Goal: Transaction & Acquisition: Purchase product/service

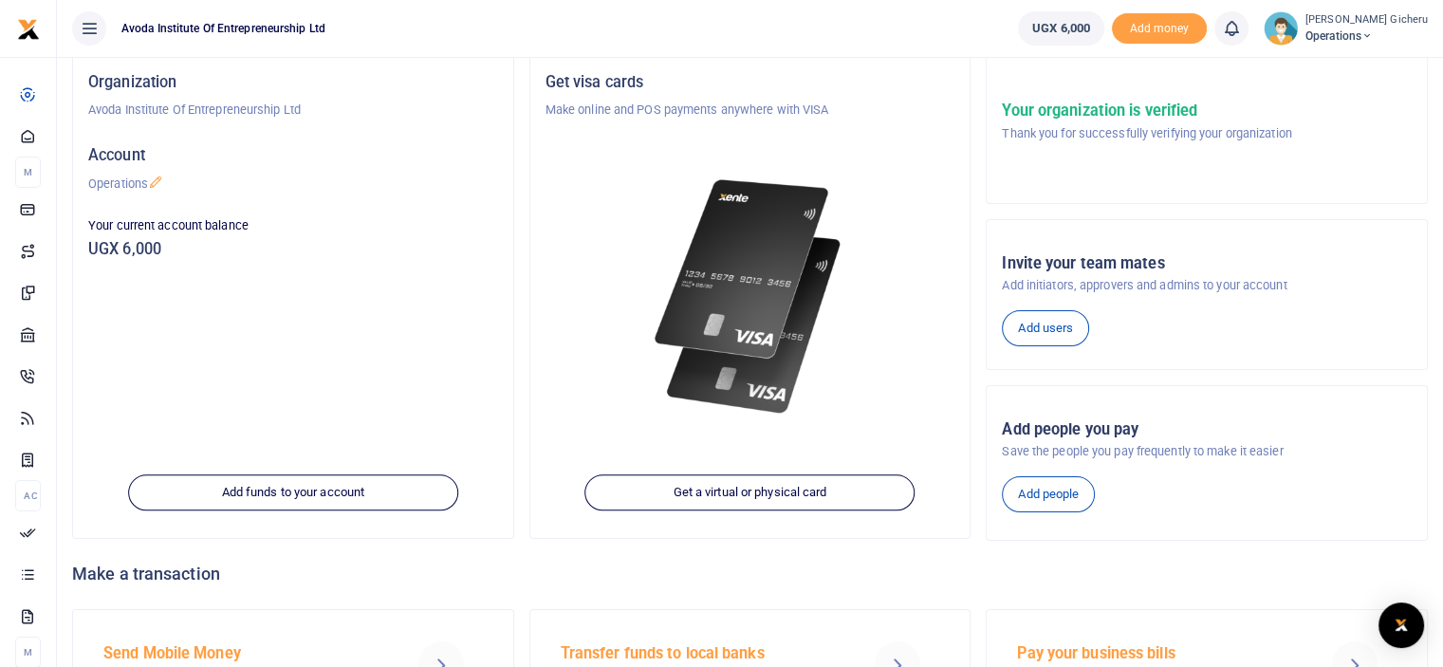
scroll to position [114, 0]
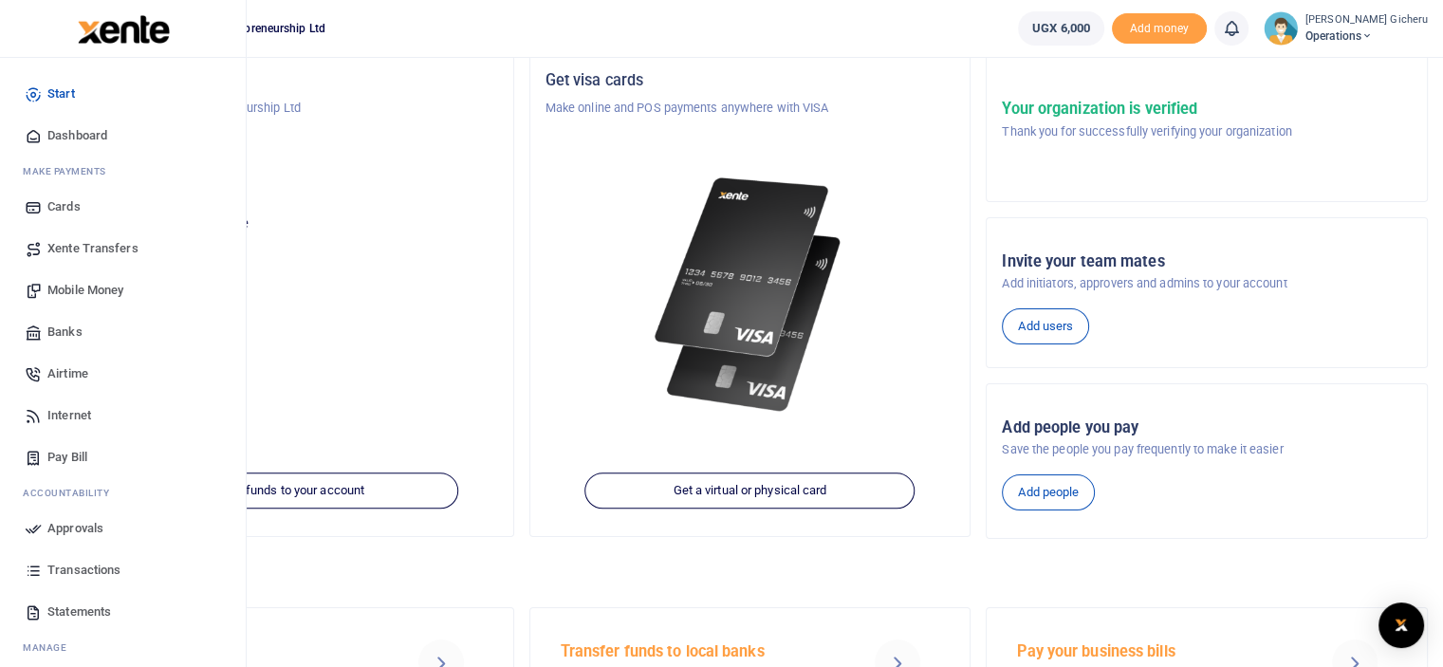
click at [83, 291] on span "Mobile Money" at bounding box center [85, 290] width 76 height 19
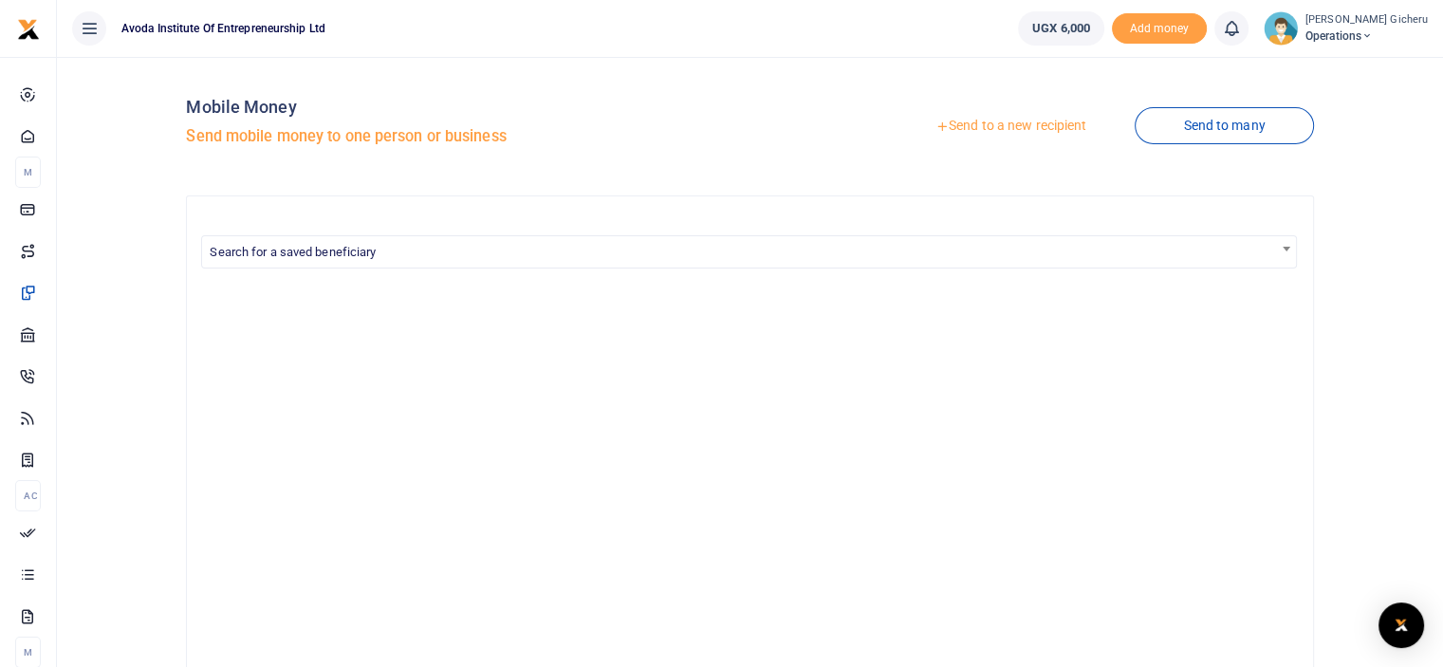
click at [1011, 124] on link "Send to a new recipient" at bounding box center [1011, 126] width 248 height 34
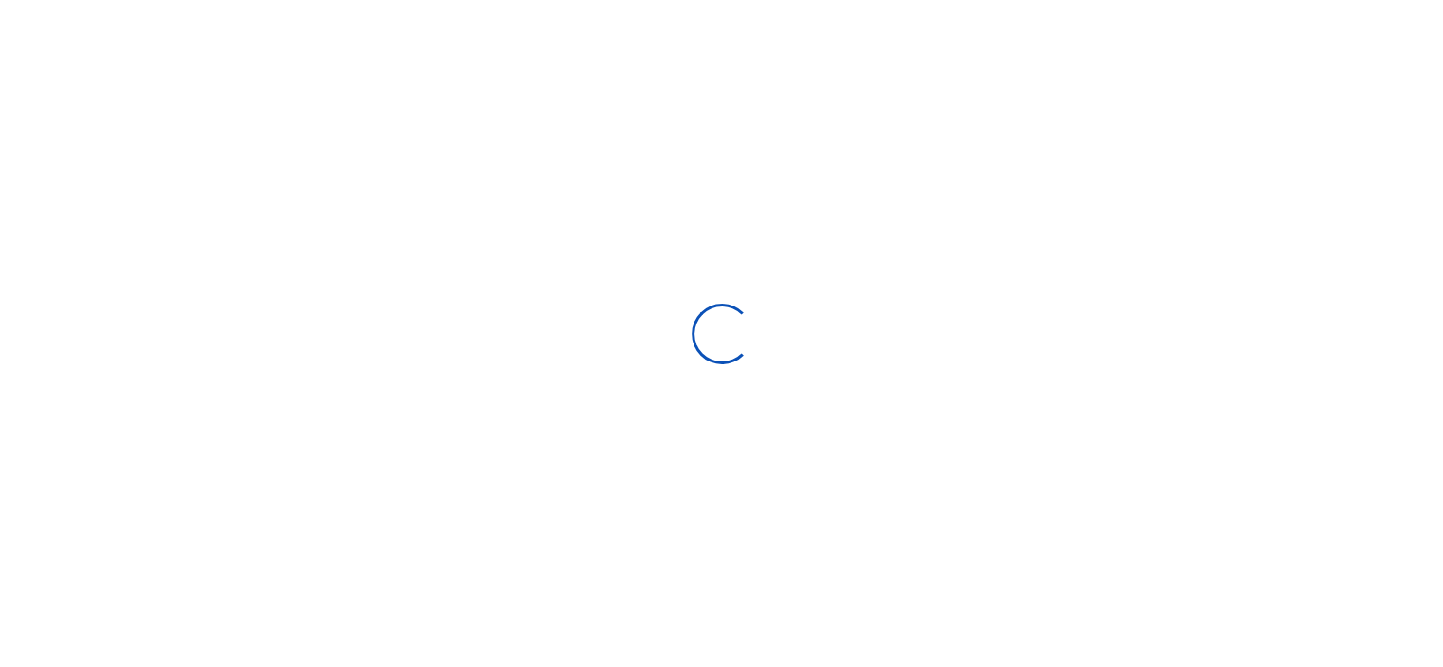
select select "Loading bundles"
select select
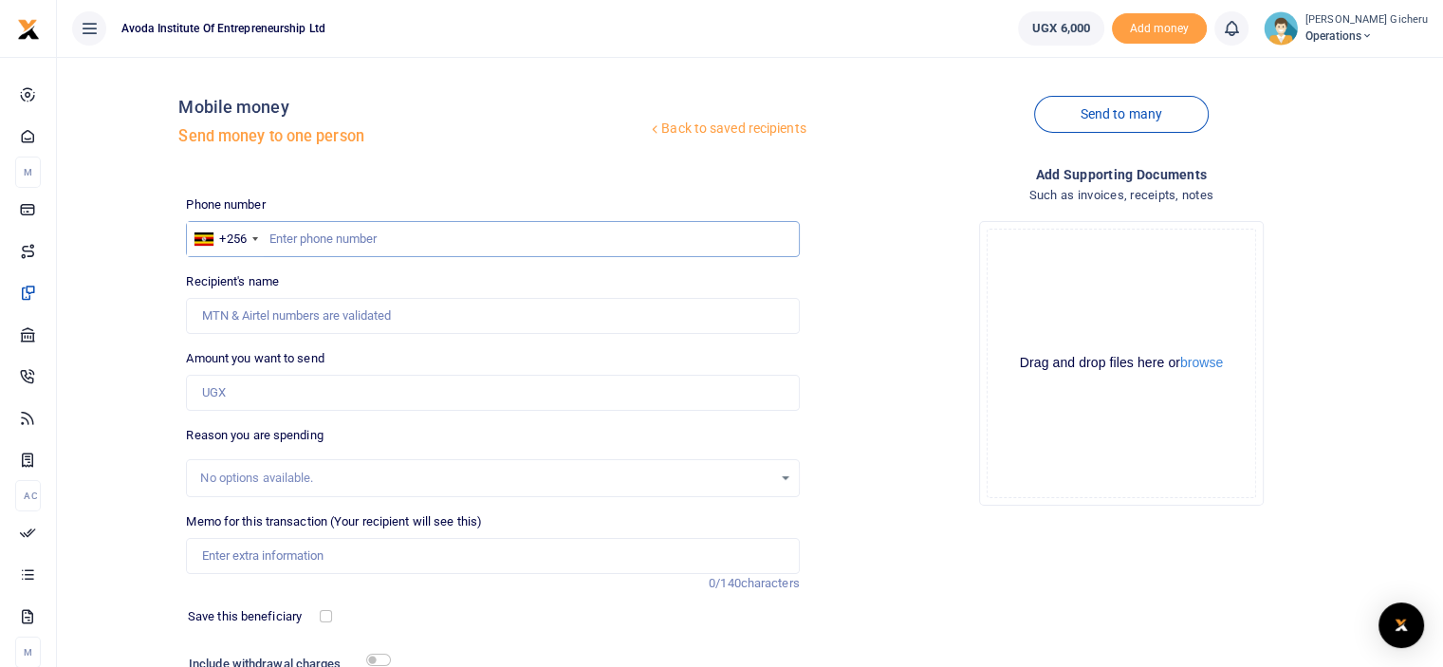
click at [401, 229] on input "text" at bounding box center [492, 239] width 613 height 36
click at [277, 239] on input "0702289465" at bounding box center [492, 239] width 613 height 36
type input "702289465"
type input "Timothy Kavuma"
click at [310, 318] on input "Timothy Kavuma" at bounding box center [492, 316] width 613 height 36
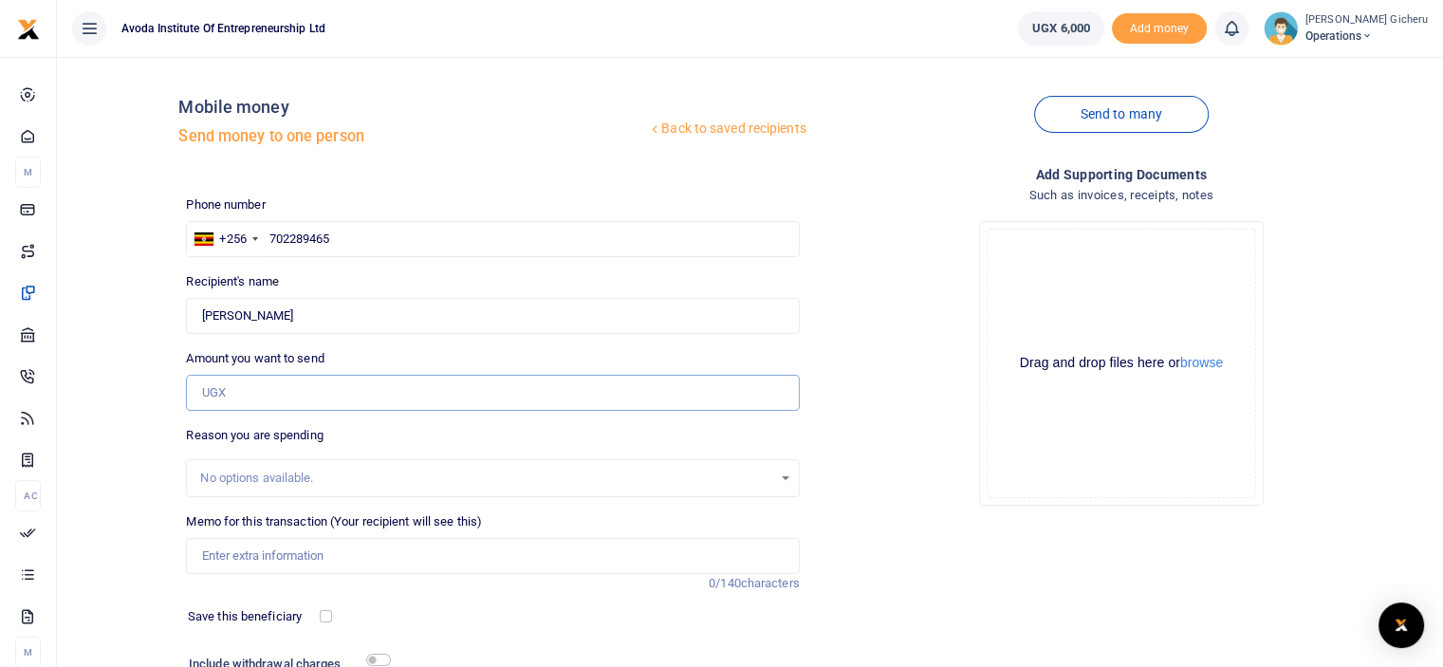
click at [288, 386] on input "Amount you want to send" at bounding box center [492, 393] width 613 height 36
type input "6,000"
click at [494, 477] on div "No options available." at bounding box center [485, 478] width 571 height 19
click at [789, 476] on div "No options available." at bounding box center [492, 478] width 611 height 21
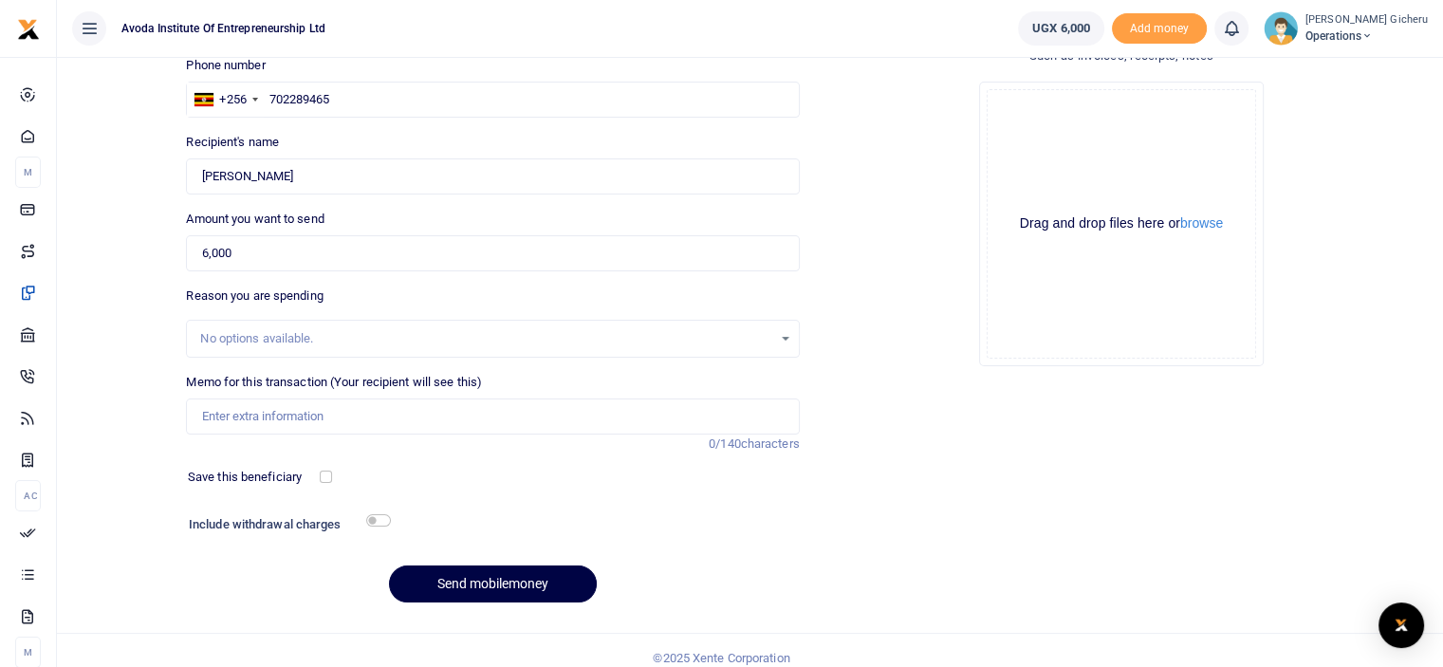
scroll to position [140, 0]
click at [338, 409] on input "Memo for this transaction (Your recipient will see this)" at bounding box center [492, 415] width 613 height 36
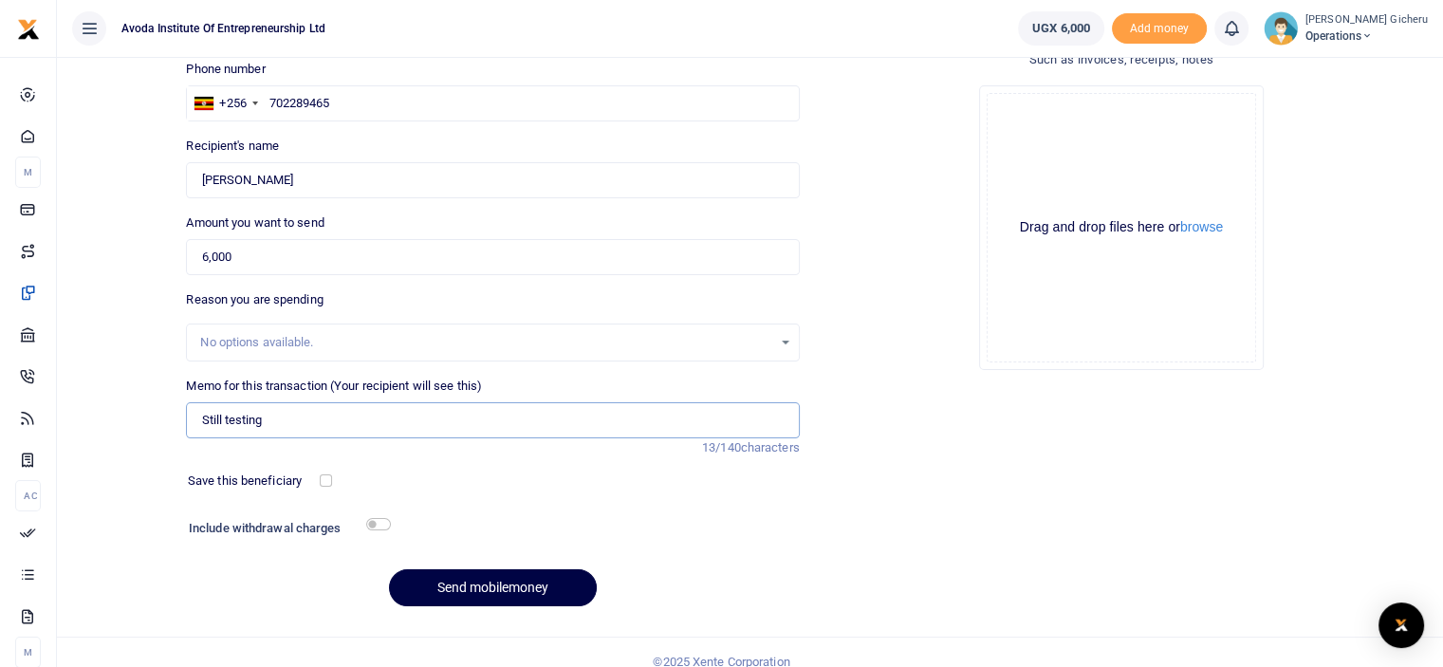
scroll to position [154, 0]
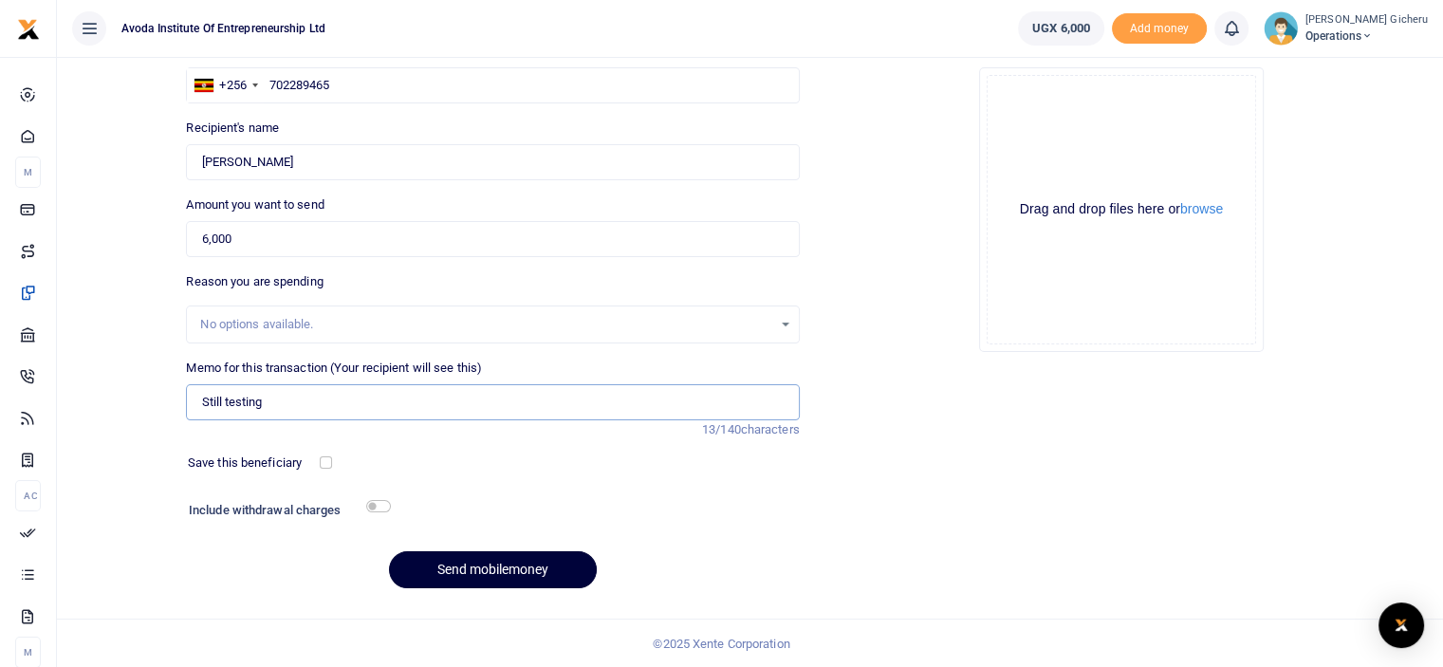
type input "Still testing"
click at [477, 568] on button "Send mobilemoney" at bounding box center [493, 569] width 208 height 37
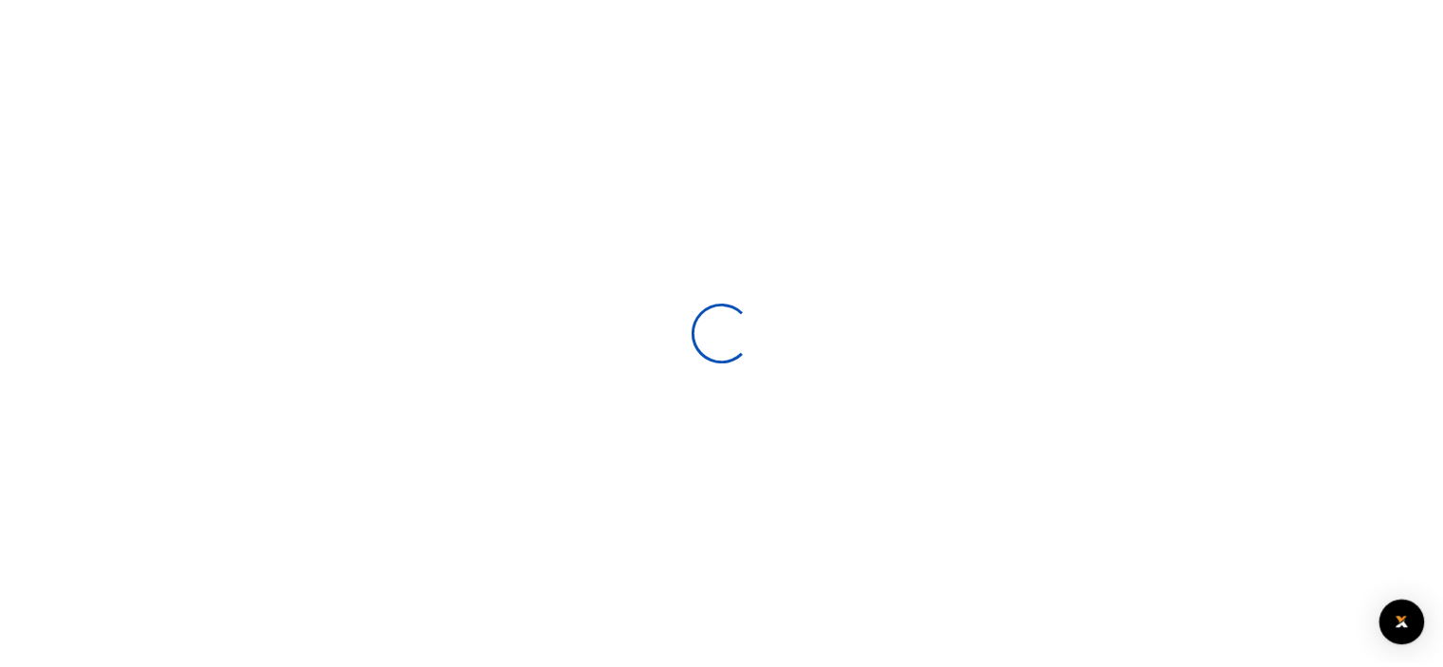
scroll to position [154, 0]
select select
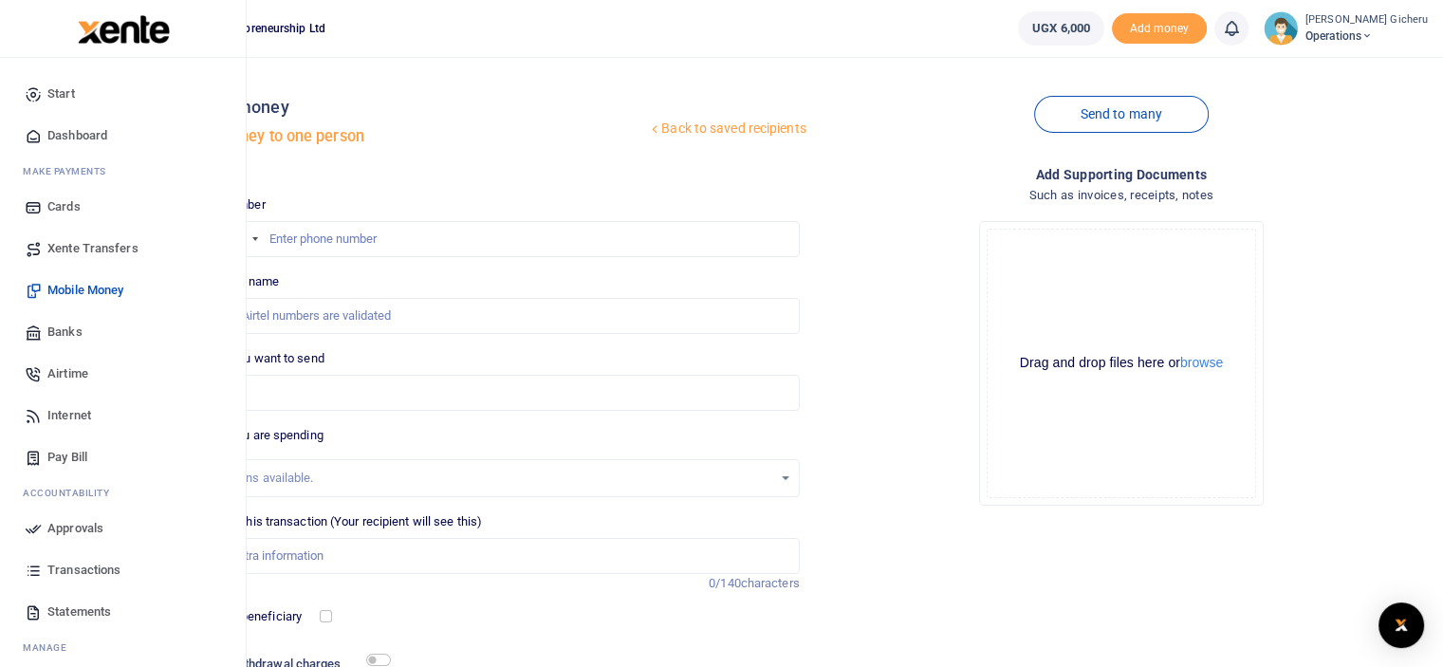
scroll to position [50, 0]
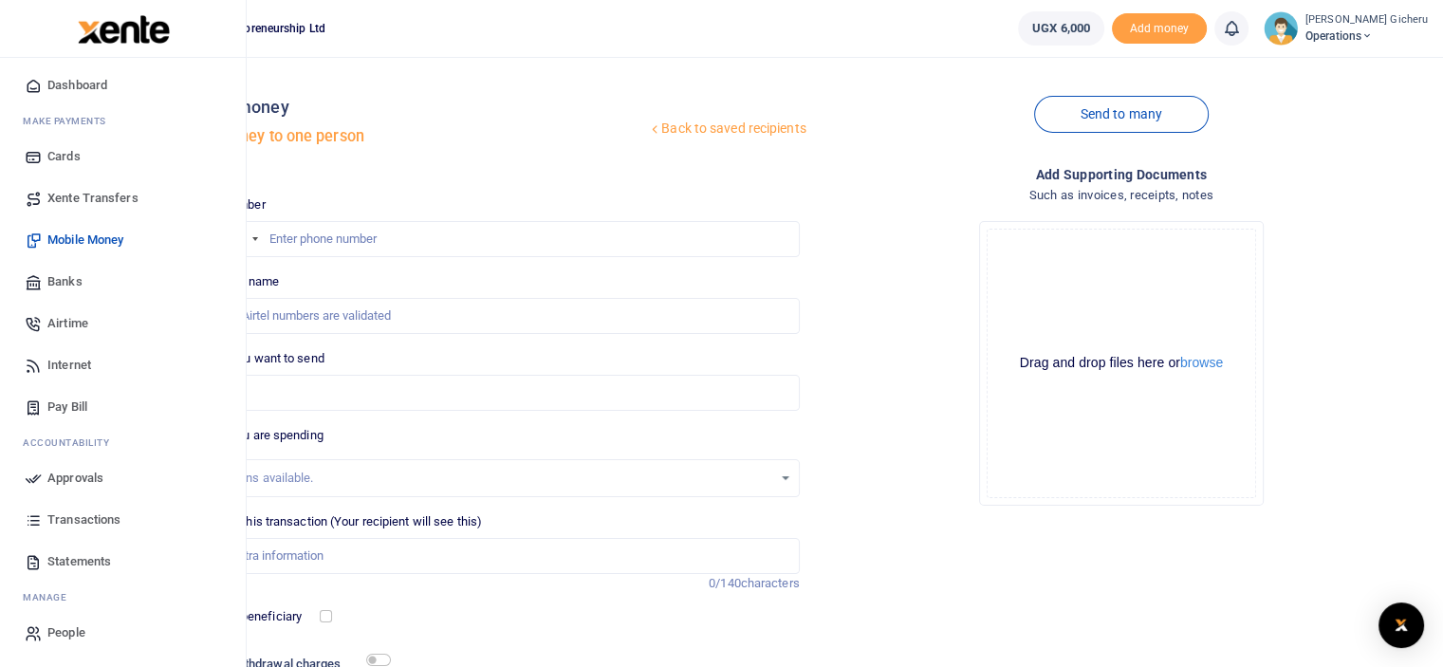
click at [79, 482] on span "Approvals" at bounding box center [75, 478] width 56 height 19
click at [66, 476] on span "Approvals" at bounding box center [75, 478] width 56 height 19
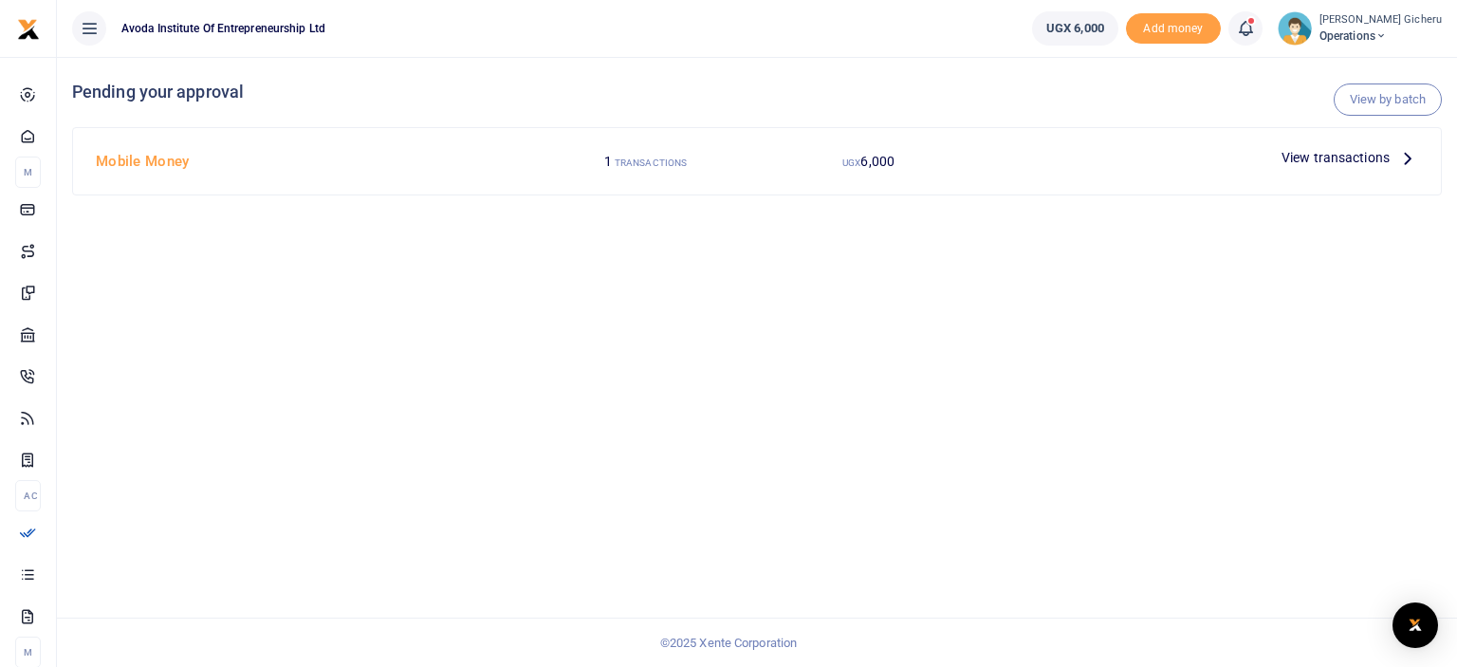
click at [1381, 157] on span "View transactions" at bounding box center [1336, 157] width 108 height 21
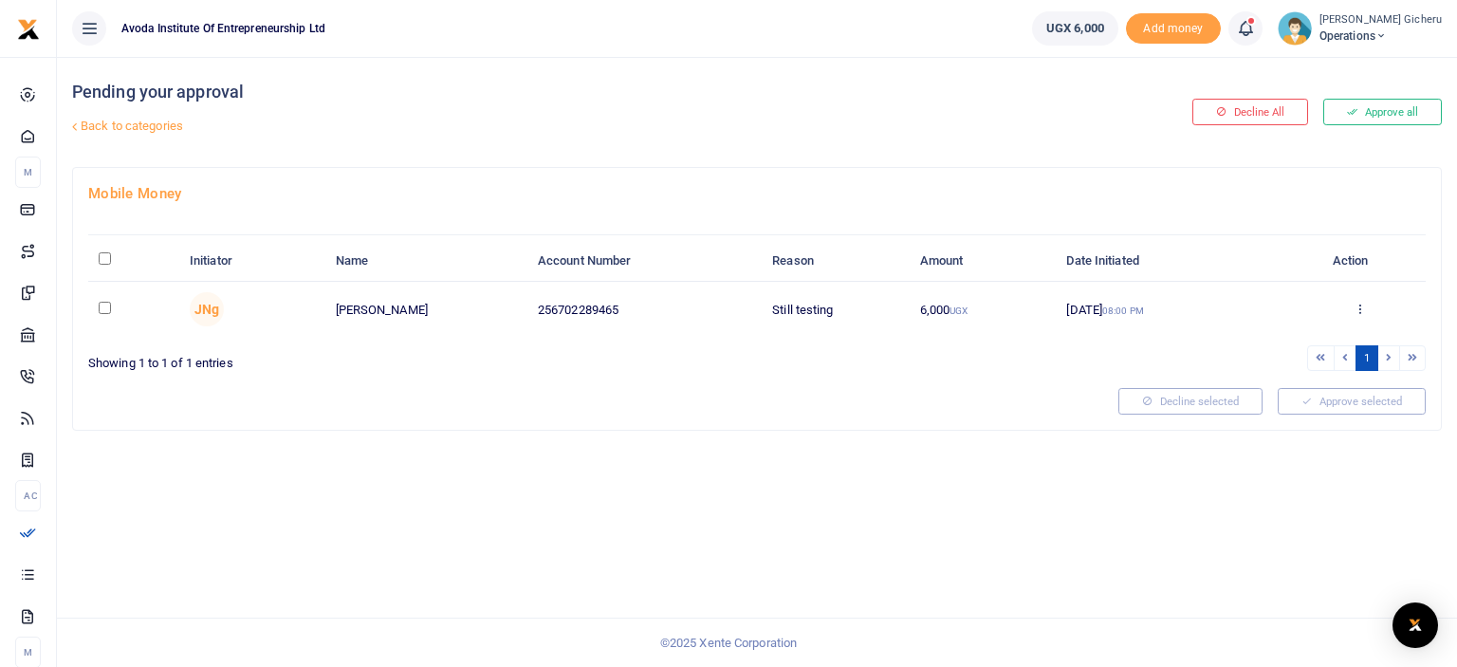
click at [102, 302] on input "checkbox" at bounding box center [105, 308] width 12 height 12
checkbox input "true"
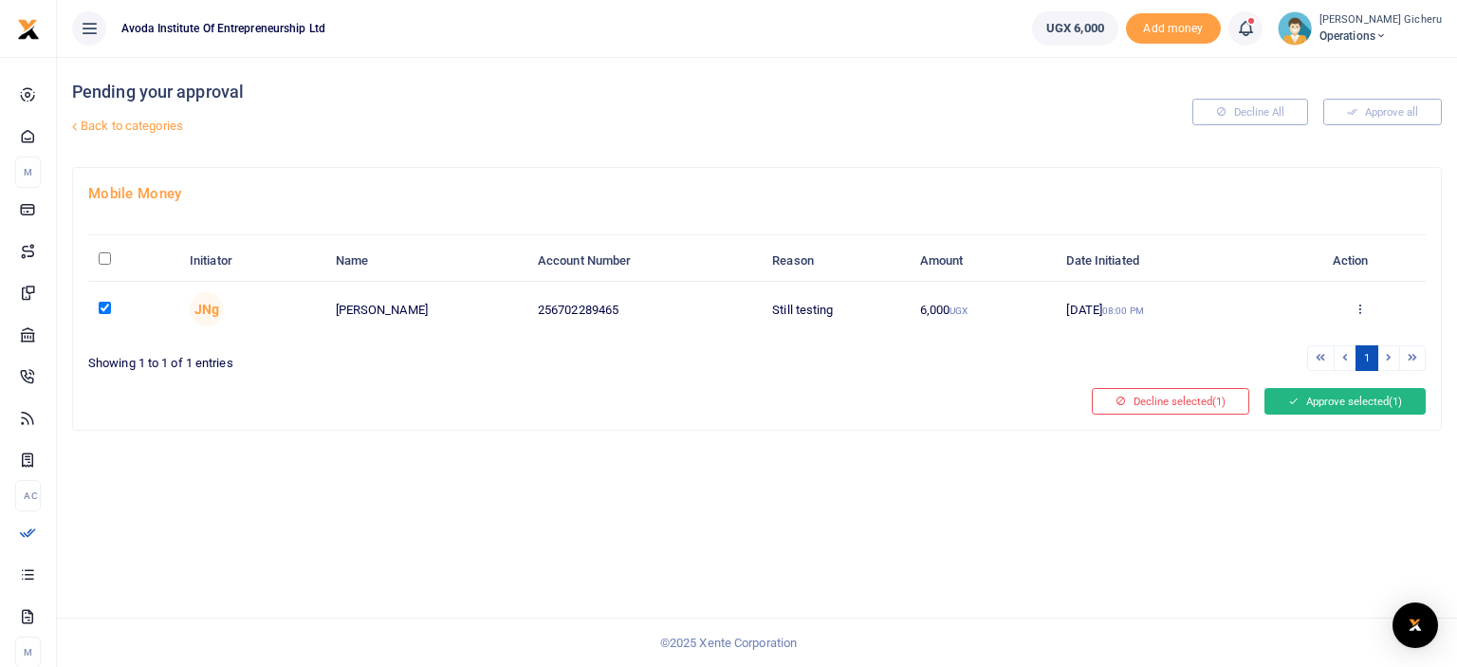
click at [1351, 396] on button "Approve selected (1)" at bounding box center [1345, 401] width 161 height 27
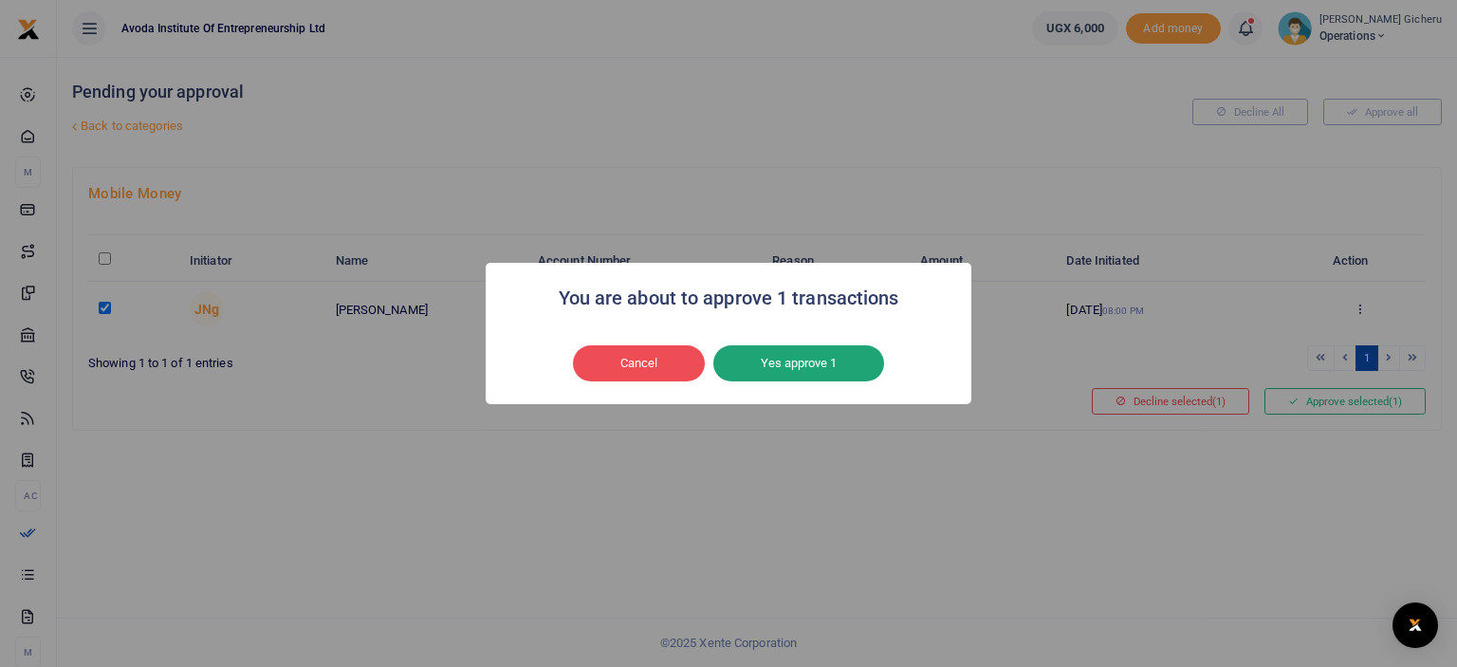
click at [787, 370] on button "Yes approve 1" at bounding box center [798, 363] width 171 height 36
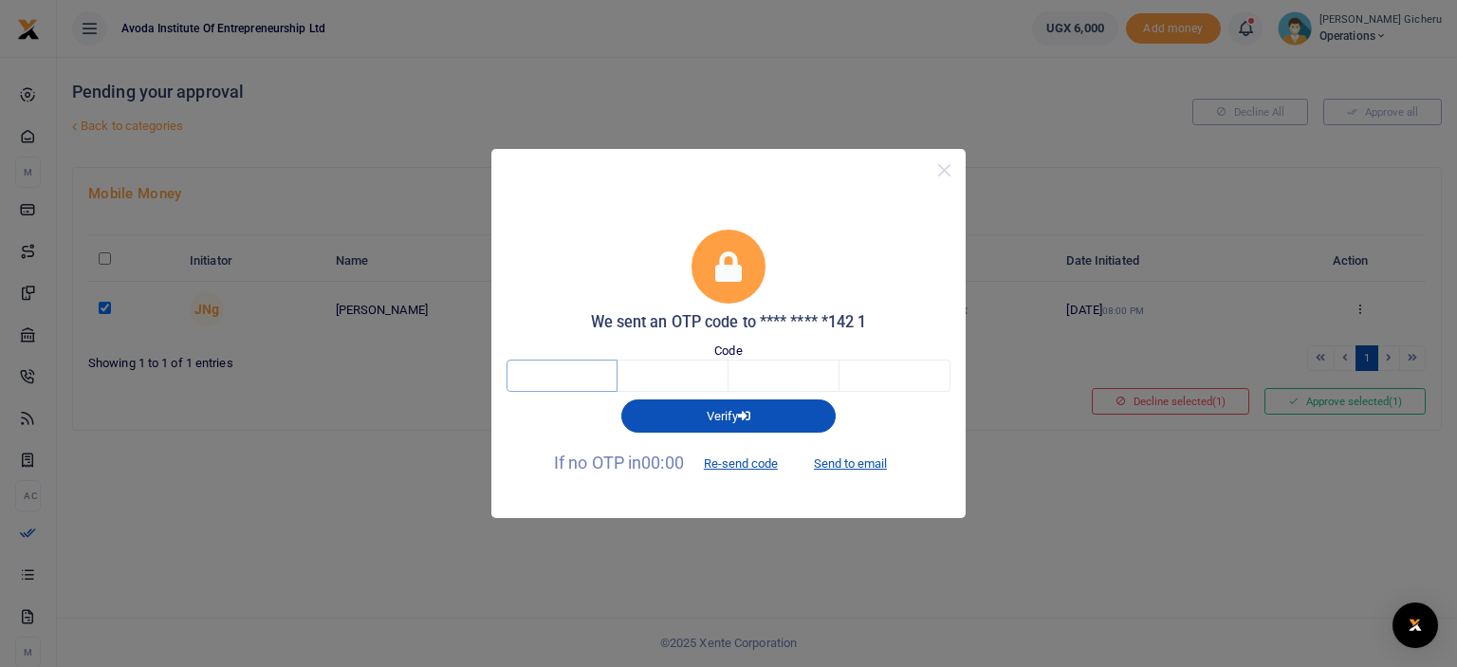
click at [573, 374] on input "text" at bounding box center [562, 376] width 111 height 32
type input "8"
type input "2"
type input "8"
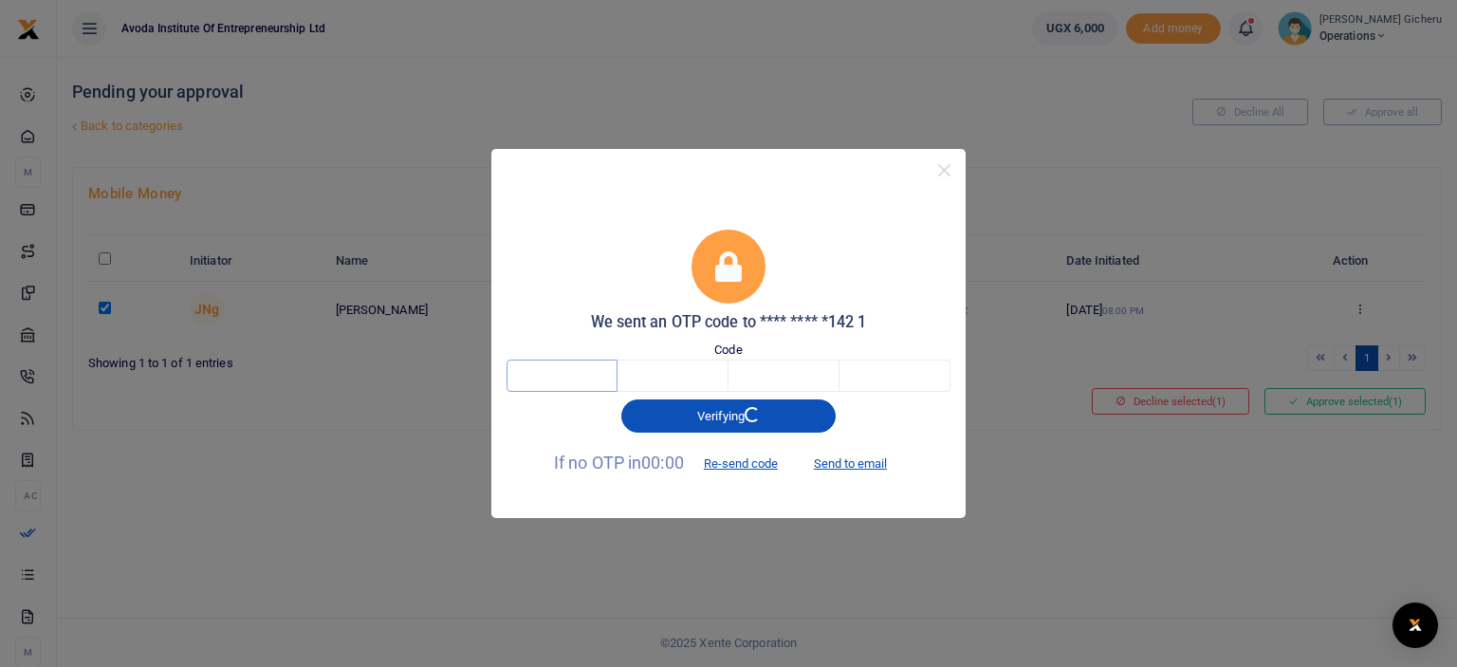
type input "8"
type input "2"
type input "8"
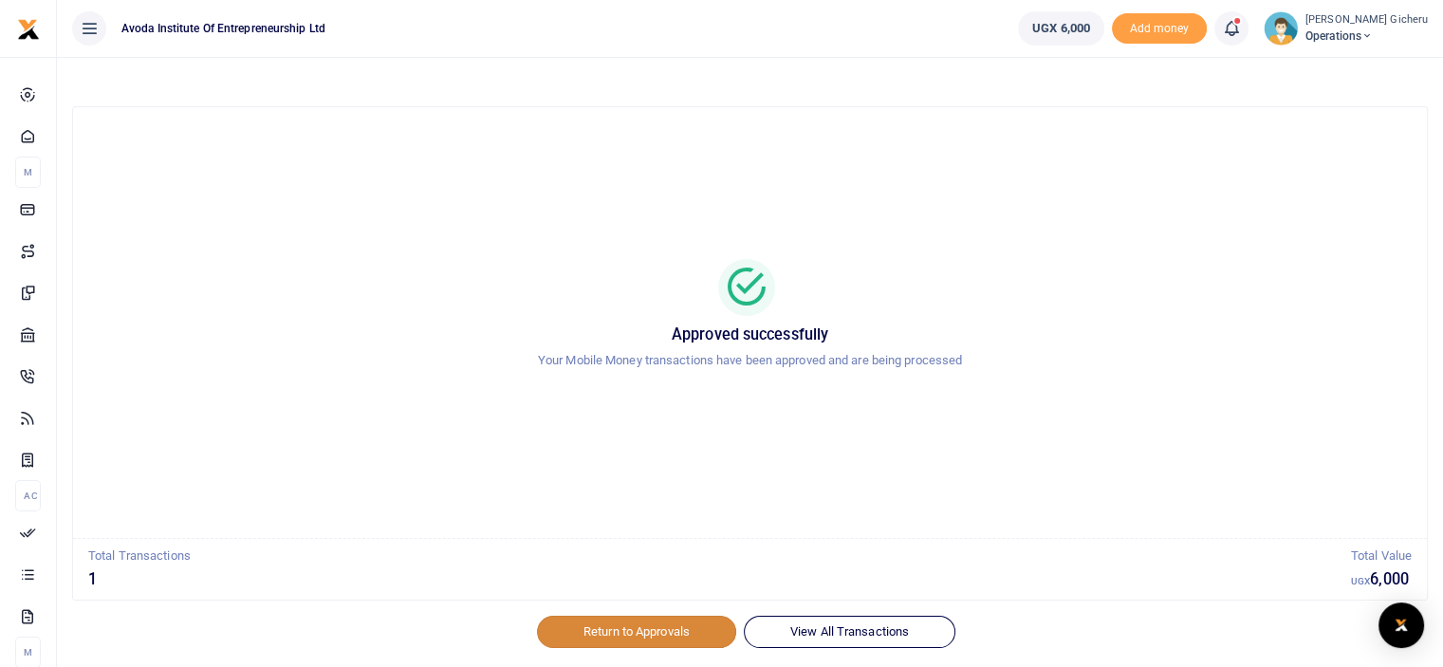
click at [618, 637] on link "Return to Approvals" at bounding box center [636, 632] width 199 height 32
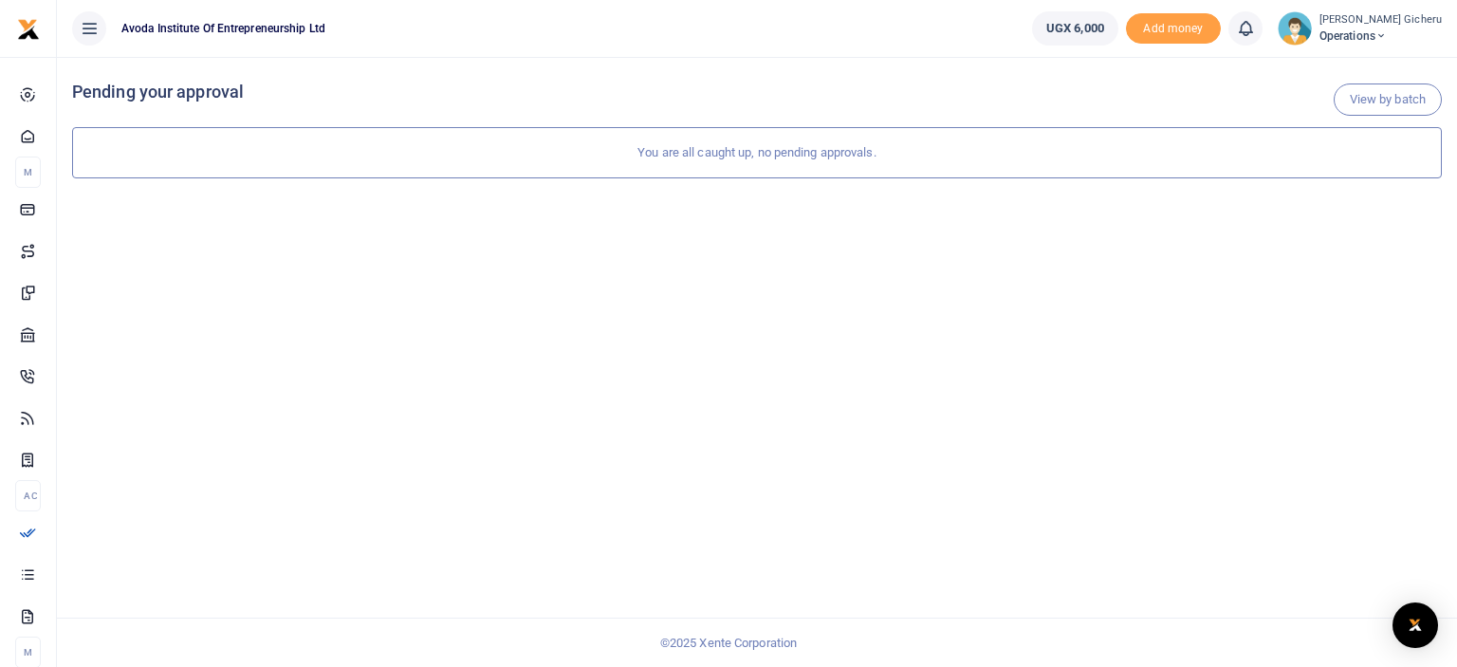
click at [1070, 26] on span "UGX 6,000" at bounding box center [1075, 28] width 58 height 19
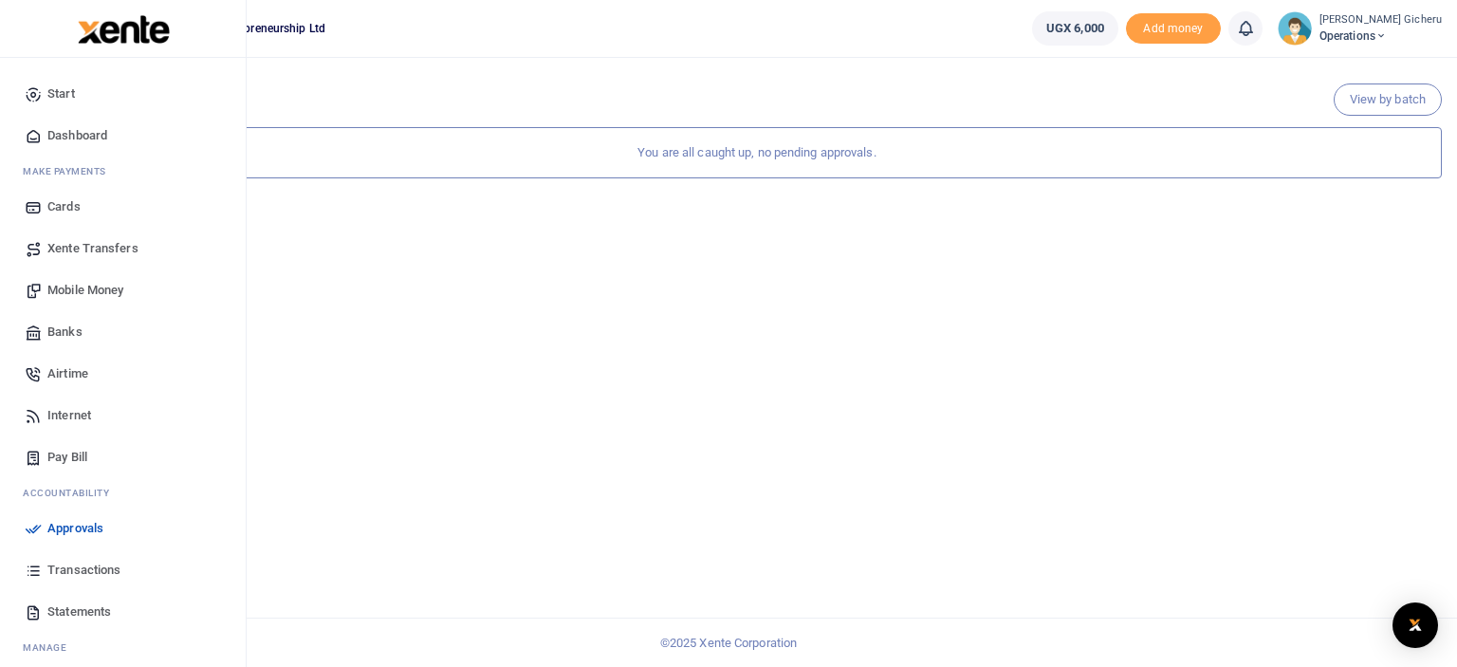
click at [77, 563] on span "Transactions" at bounding box center [83, 570] width 73 height 19
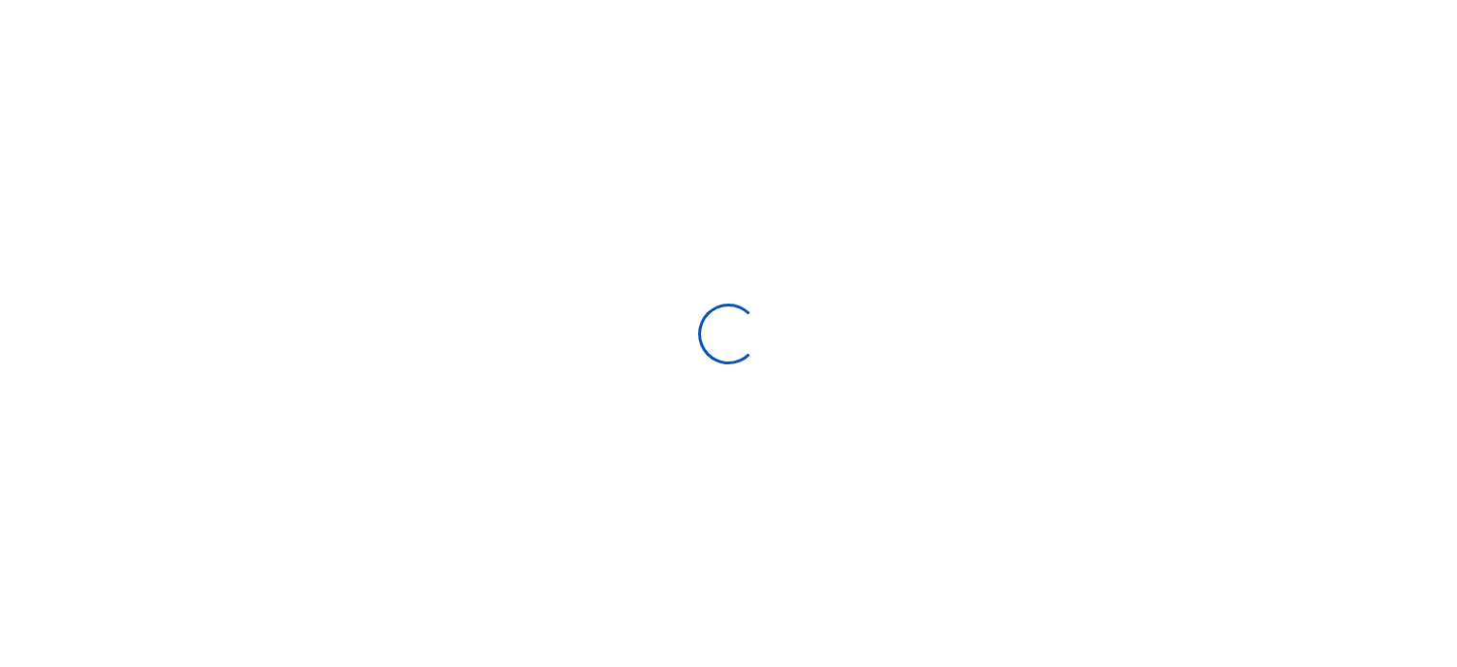
select select
type input "[DATE] - [DATE]"
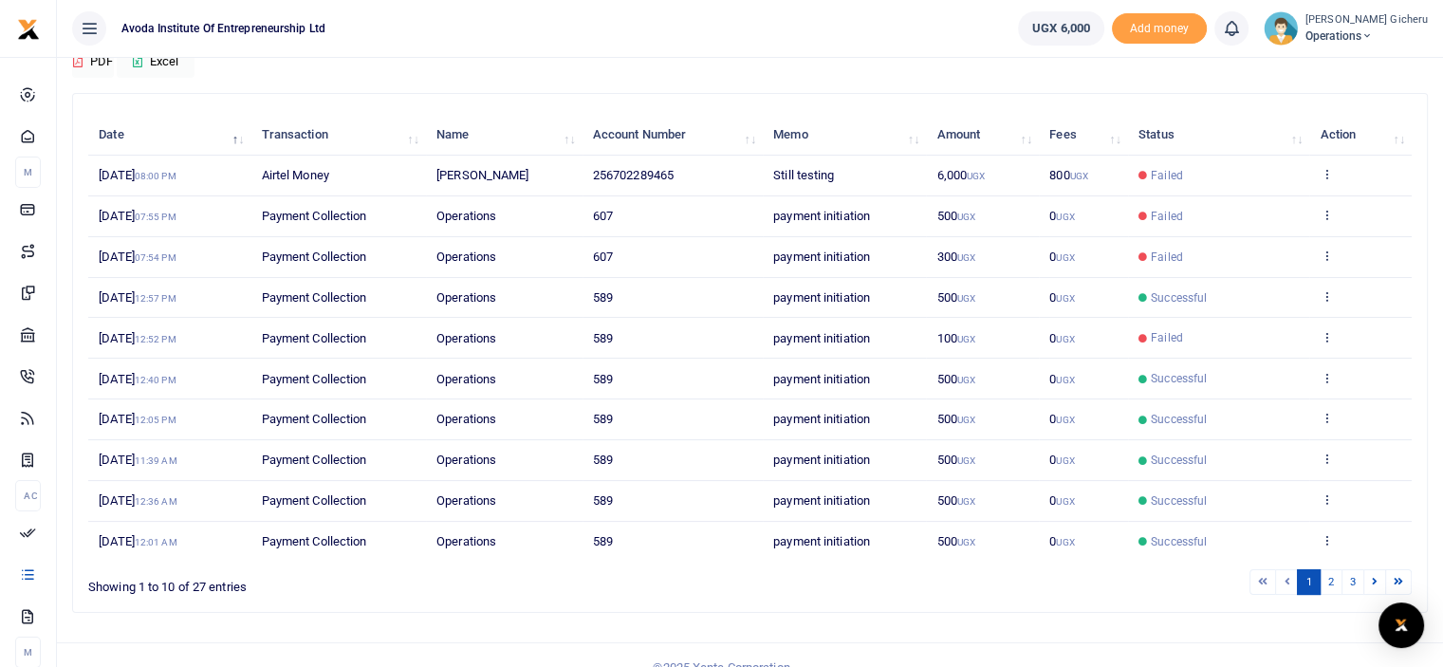
scroll to position [202, 0]
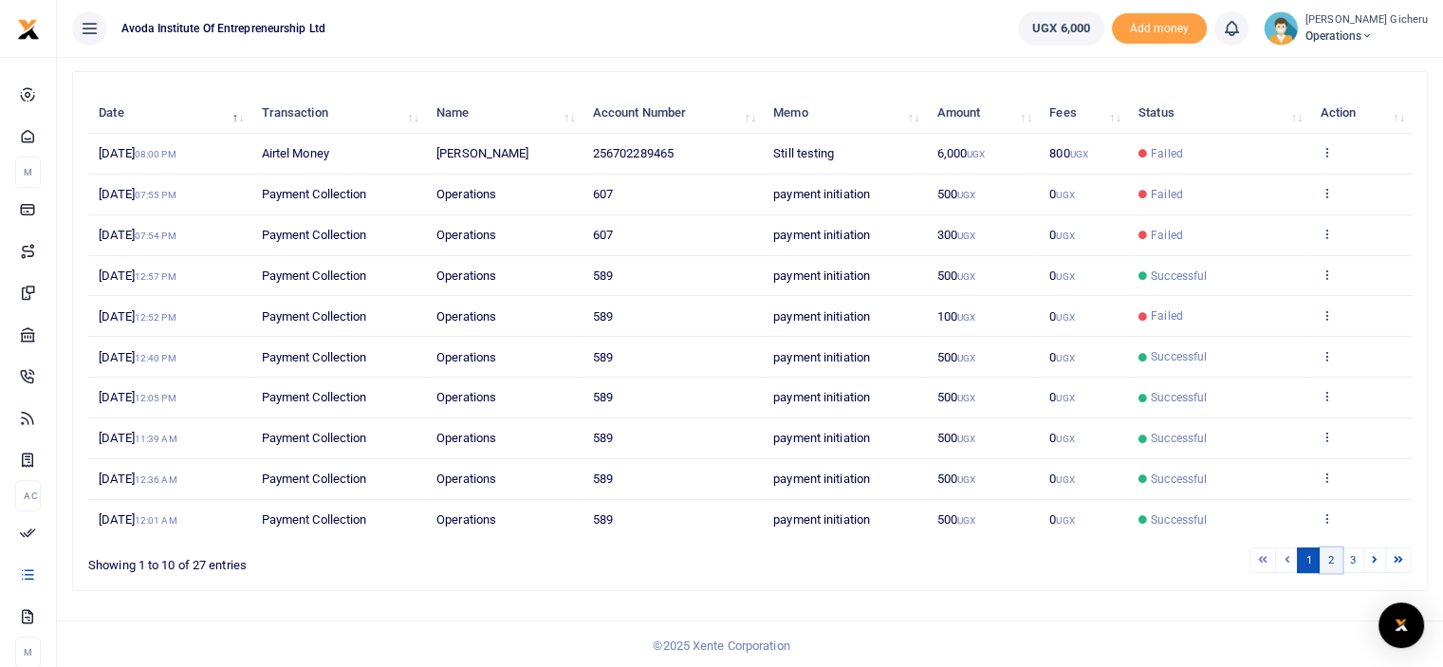
click at [1336, 561] on link "2" at bounding box center [1331, 560] width 23 height 26
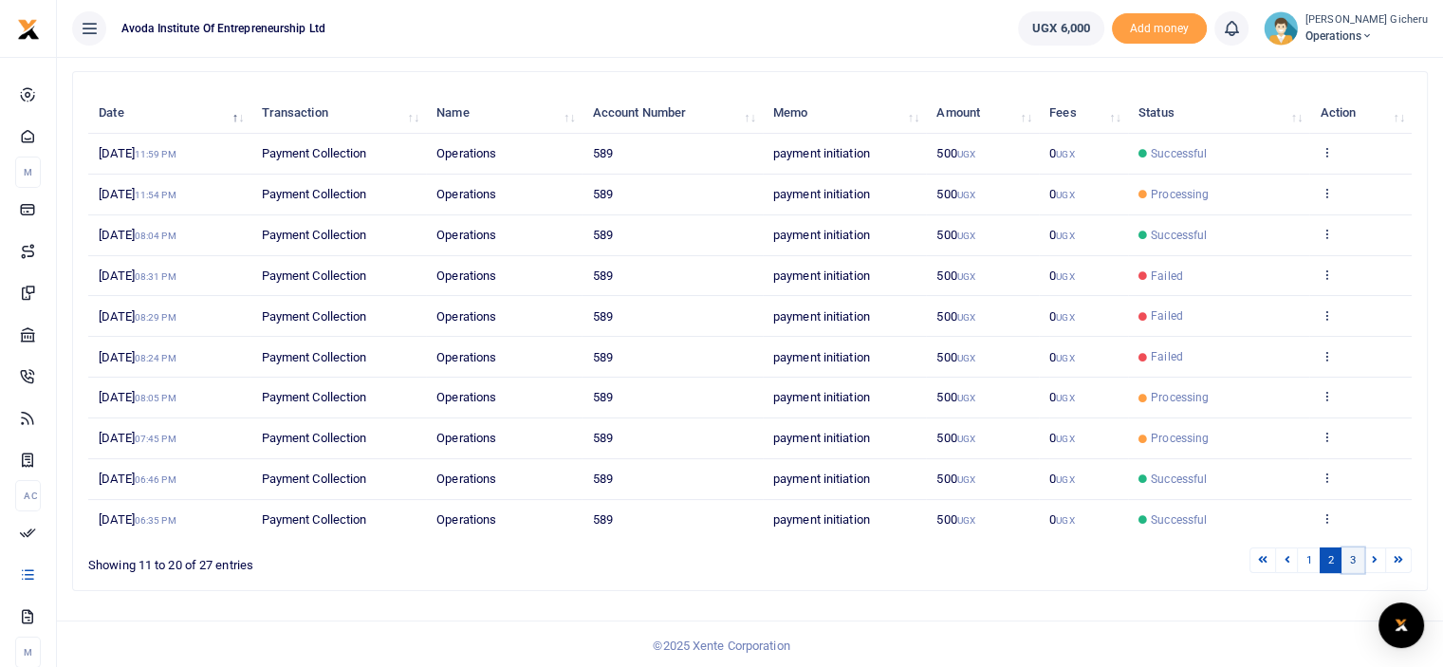
click at [1351, 561] on link "3" at bounding box center [1352, 560] width 23 height 26
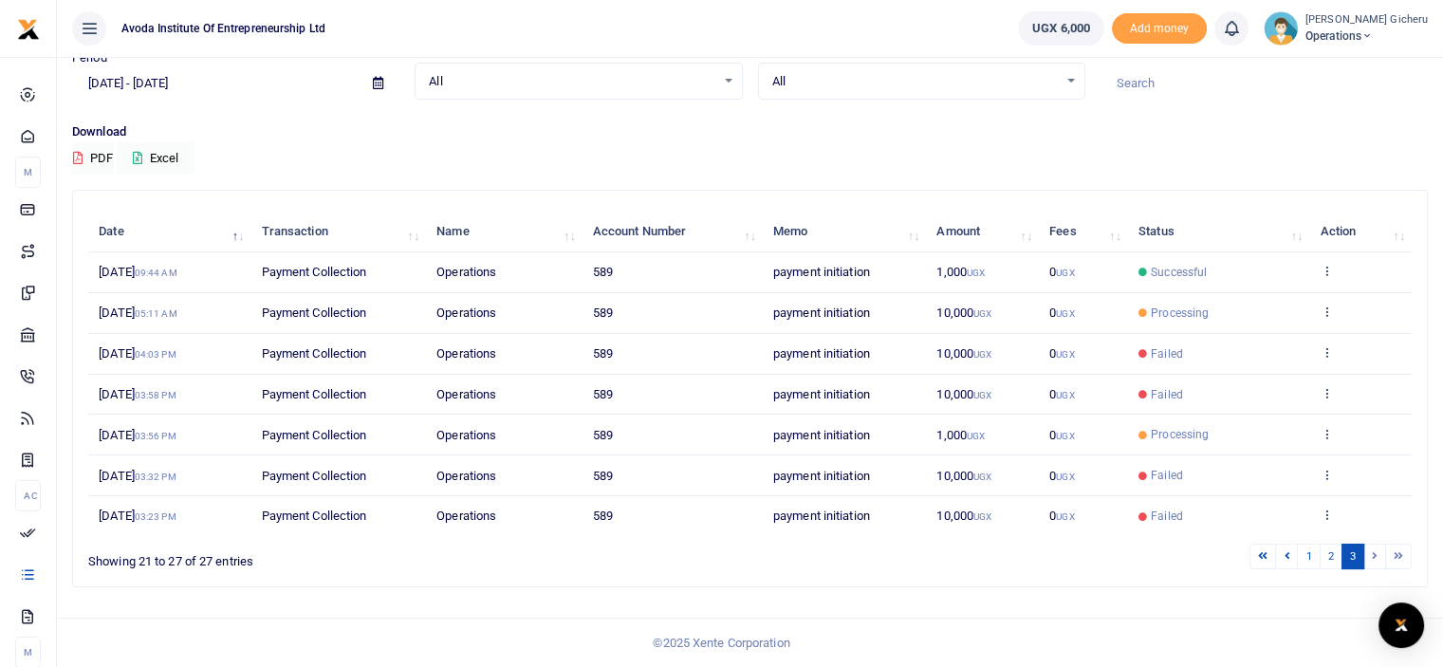
scroll to position [80, 0]
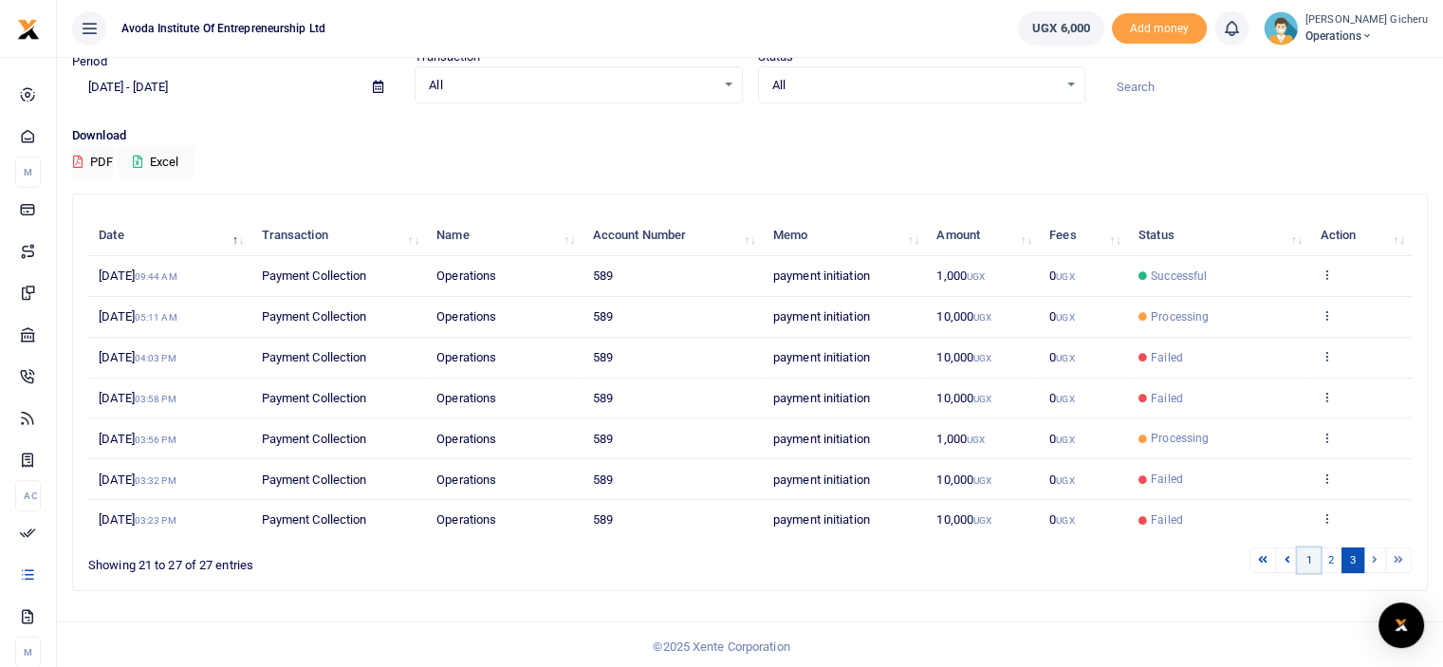
click at [1309, 556] on link "1" at bounding box center [1308, 560] width 23 height 26
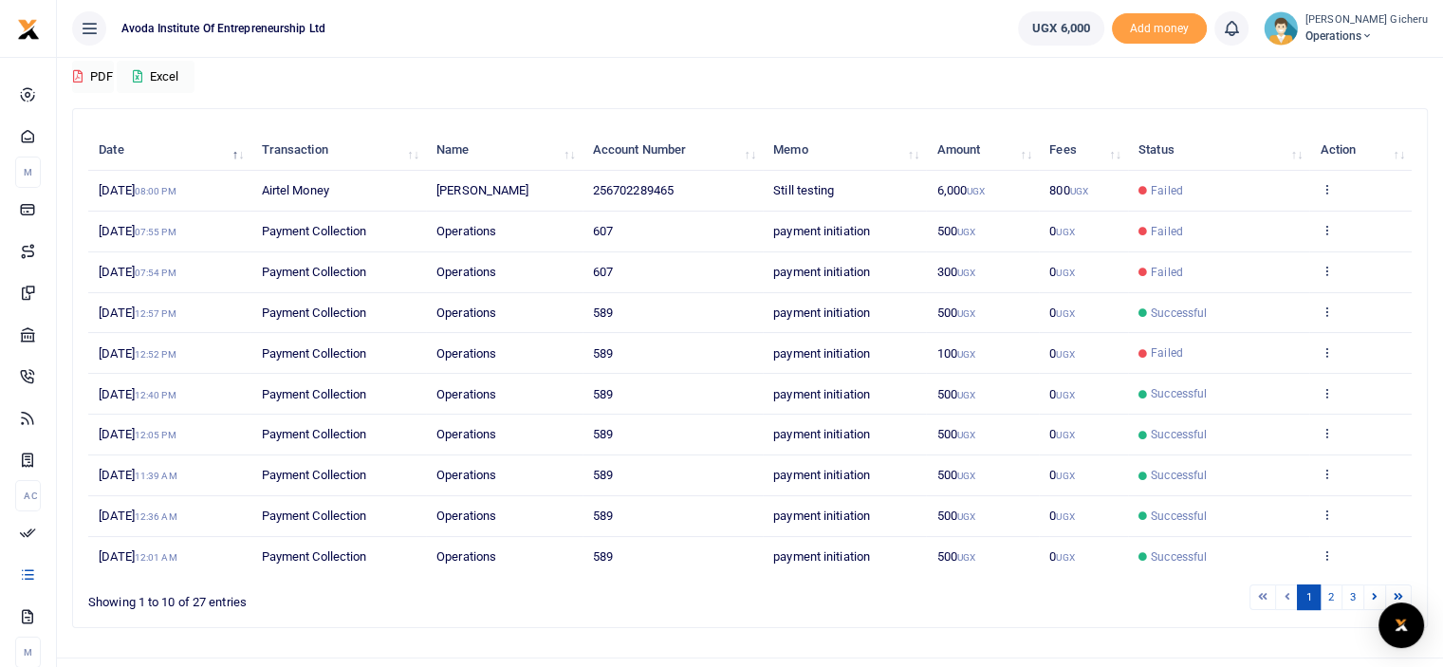
scroll to position [166, 0]
click at [1332, 587] on link "2" at bounding box center [1331, 596] width 23 height 26
click at [1352, 595] on link "3" at bounding box center [1352, 596] width 23 height 26
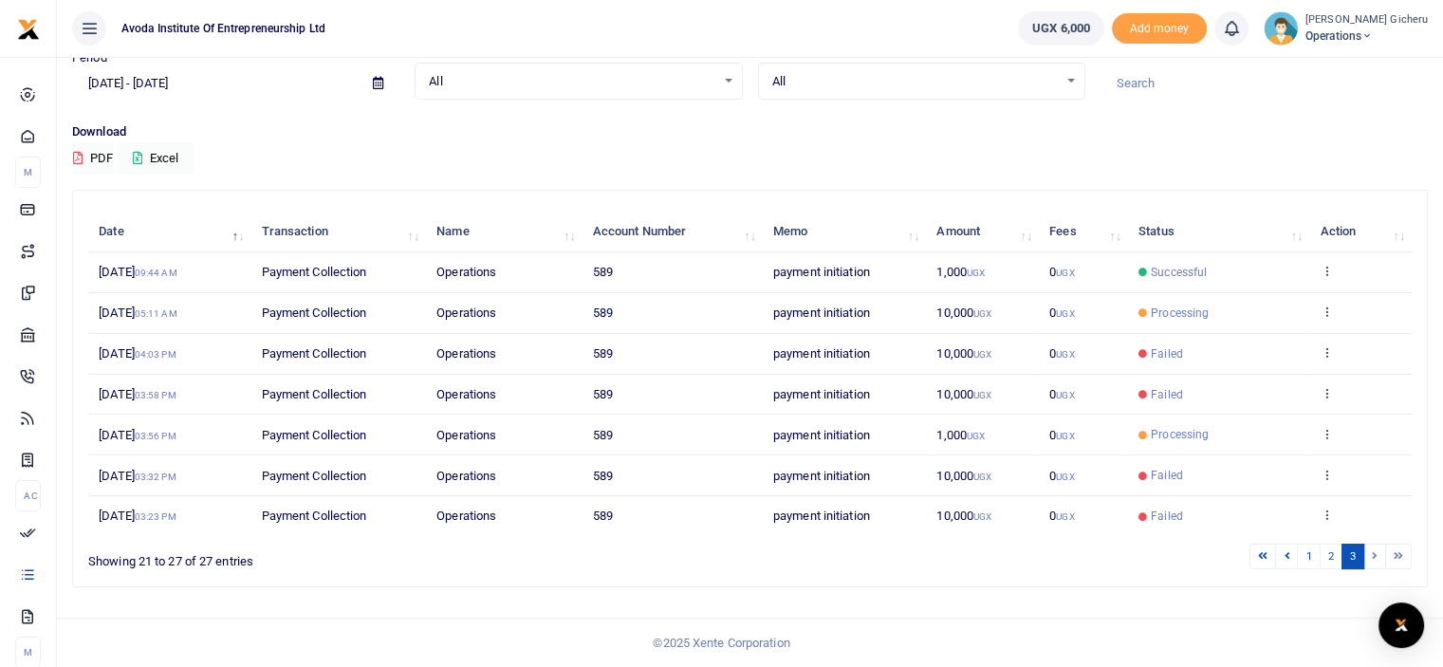
scroll to position [80, 0]
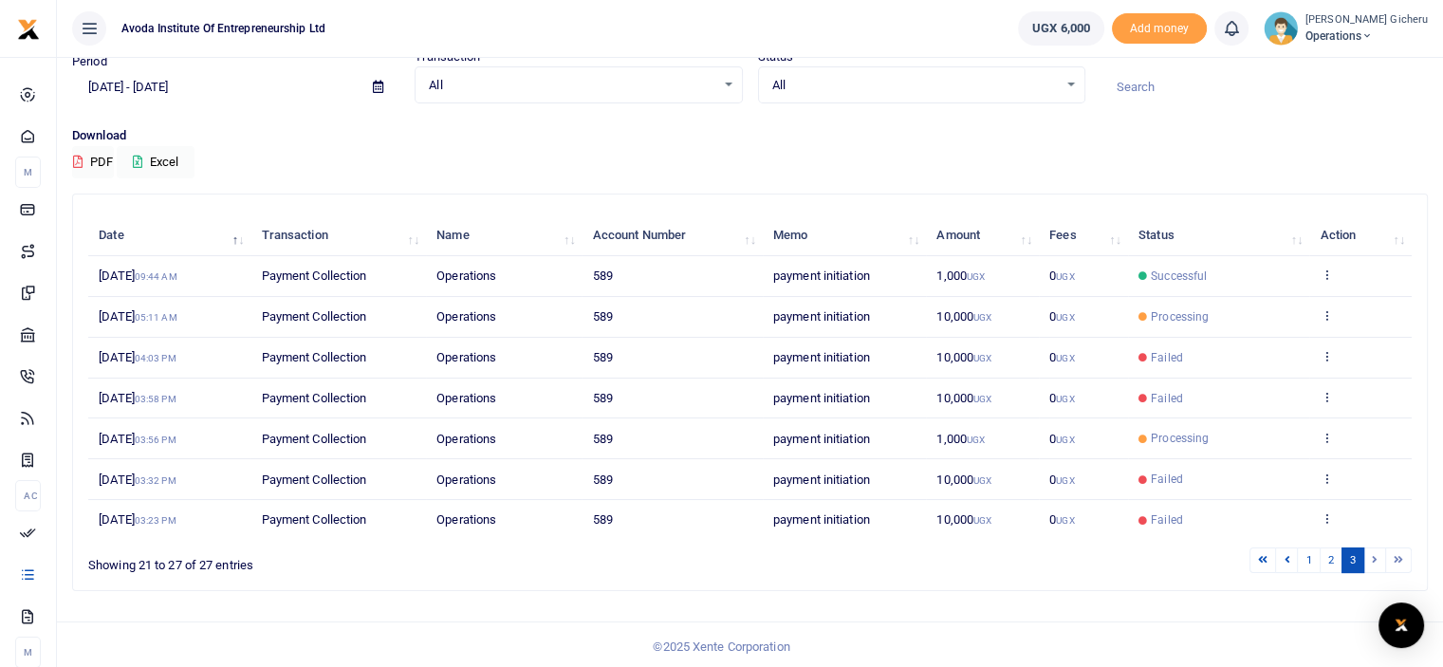
click at [1370, 559] on li at bounding box center [1375, 560] width 22 height 26
click at [1377, 559] on li at bounding box center [1375, 560] width 22 height 26
click at [1398, 559] on li at bounding box center [1399, 560] width 26 height 26
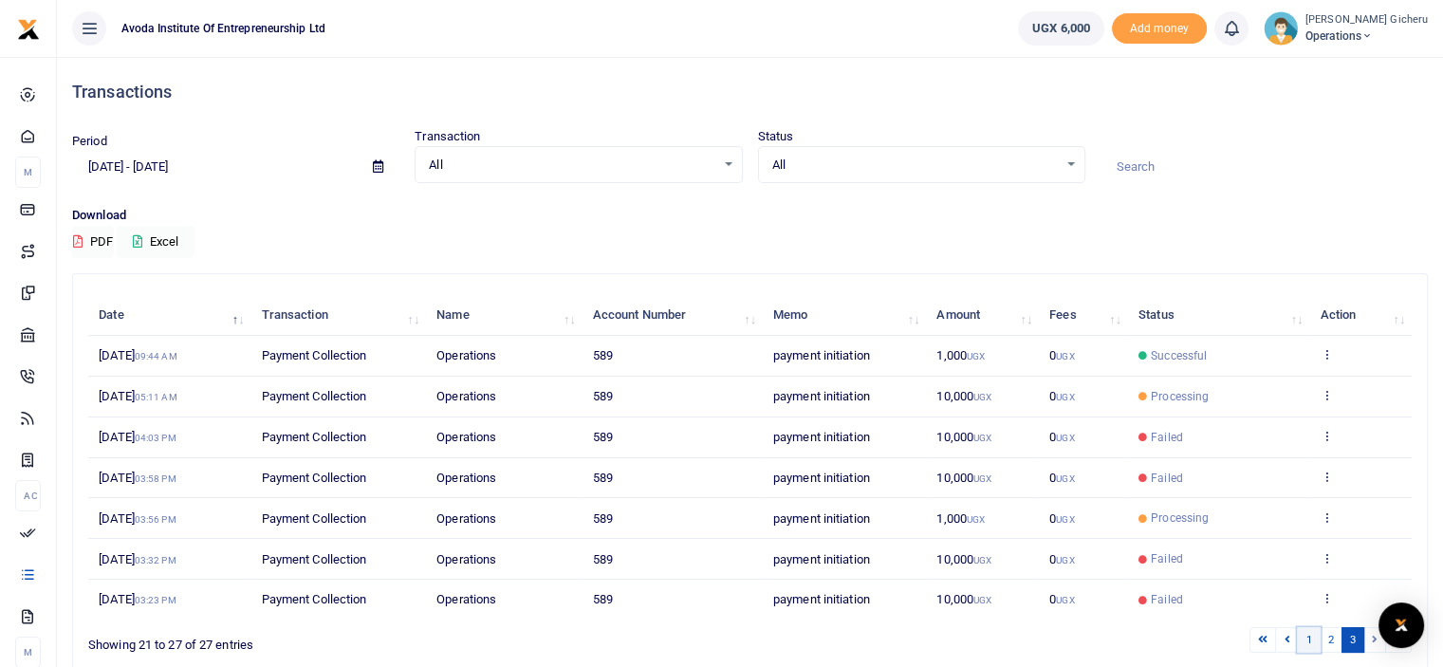
click at [1304, 637] on link "1" at bounding box center [1308, 640] width 23 height 26
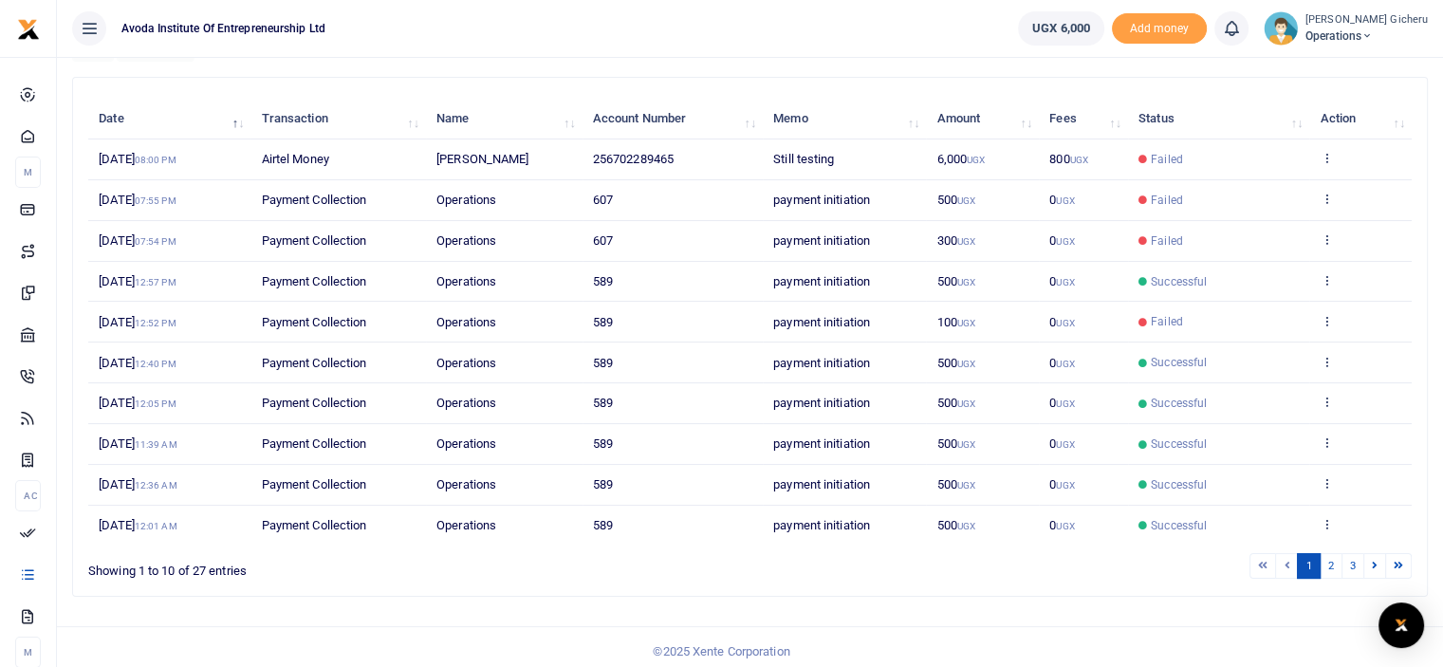
scroll to position [202, 0]
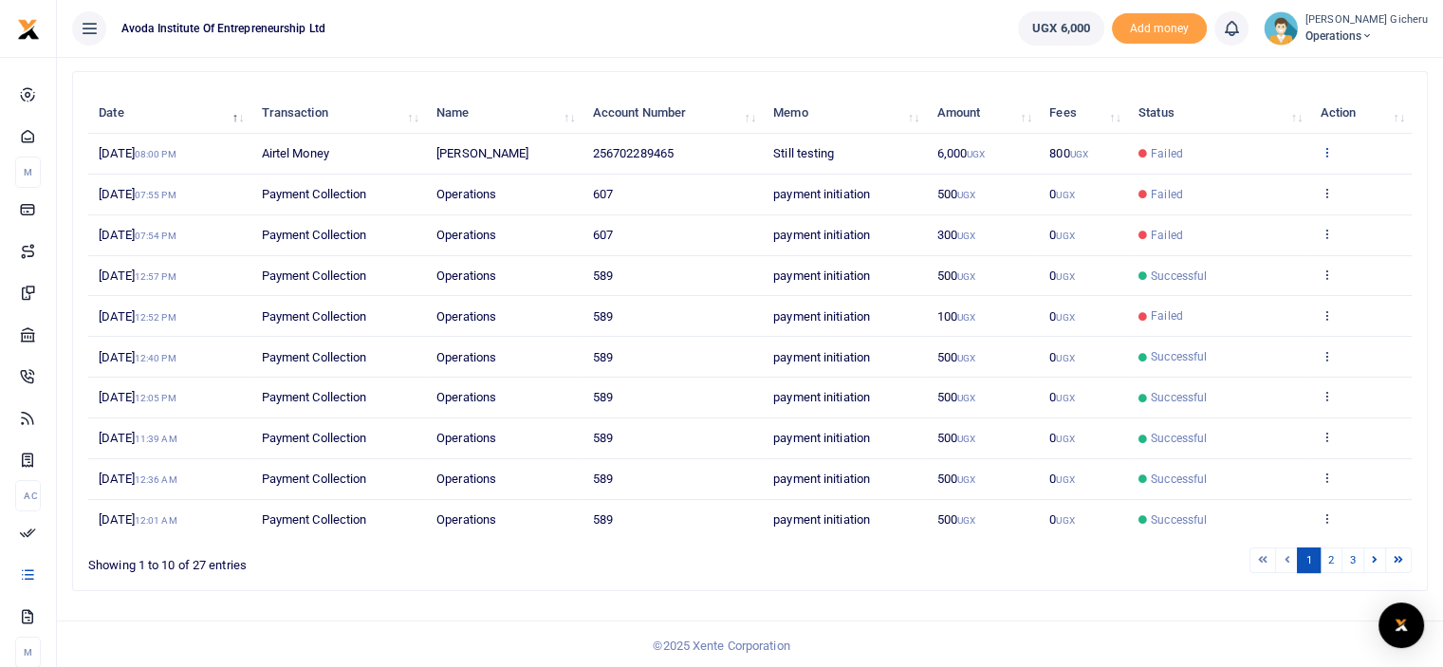
click at [1324, 150] on icon at bounding box center [1326, 151] width 12 height 13
click at [1264, 183] on link "View details" at bounding box center [1257, 183] width 150 height 27
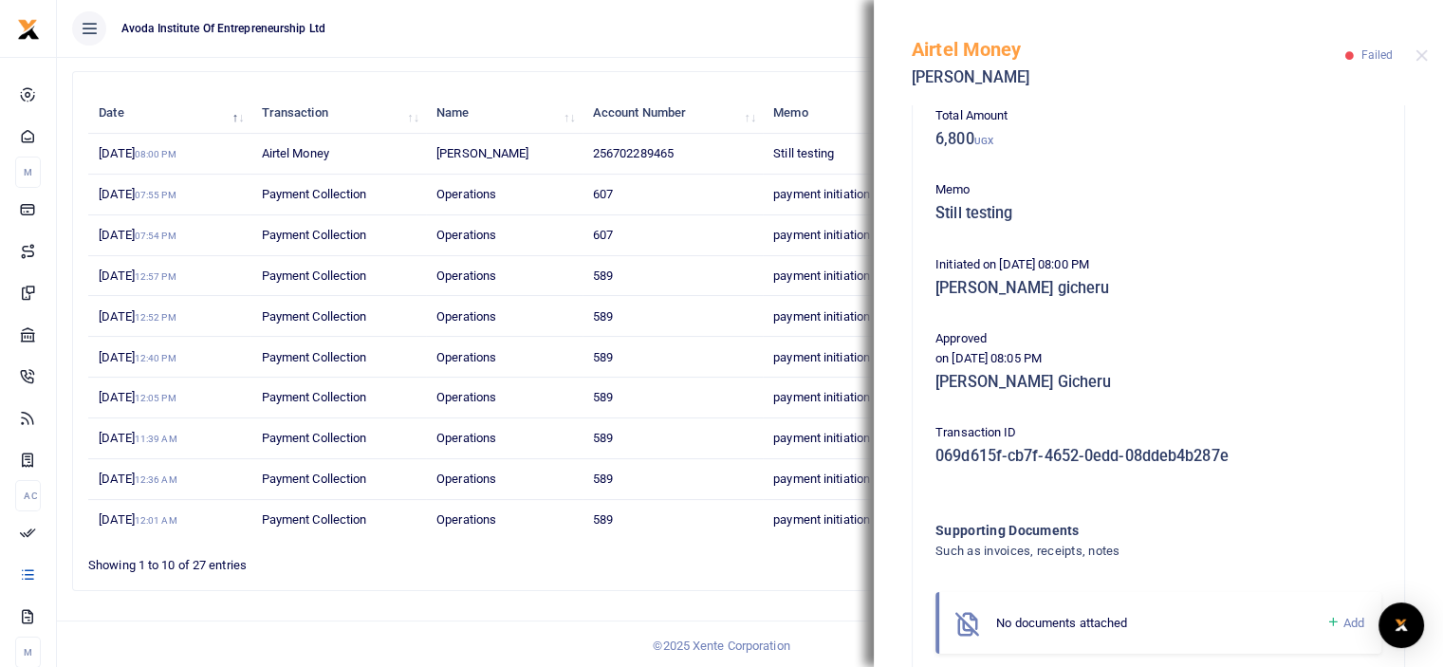
scroll to position [249, 0]
click at [831, 89] on div "Date Transaction Name Account Number Memo Amount Fees Status Action 4th Sep 202…" at bounding box center [749, 316] width 1323 height 458
click at [1419, 53] on button "Close" at bounding box center [1421, 55] width 12 height 12
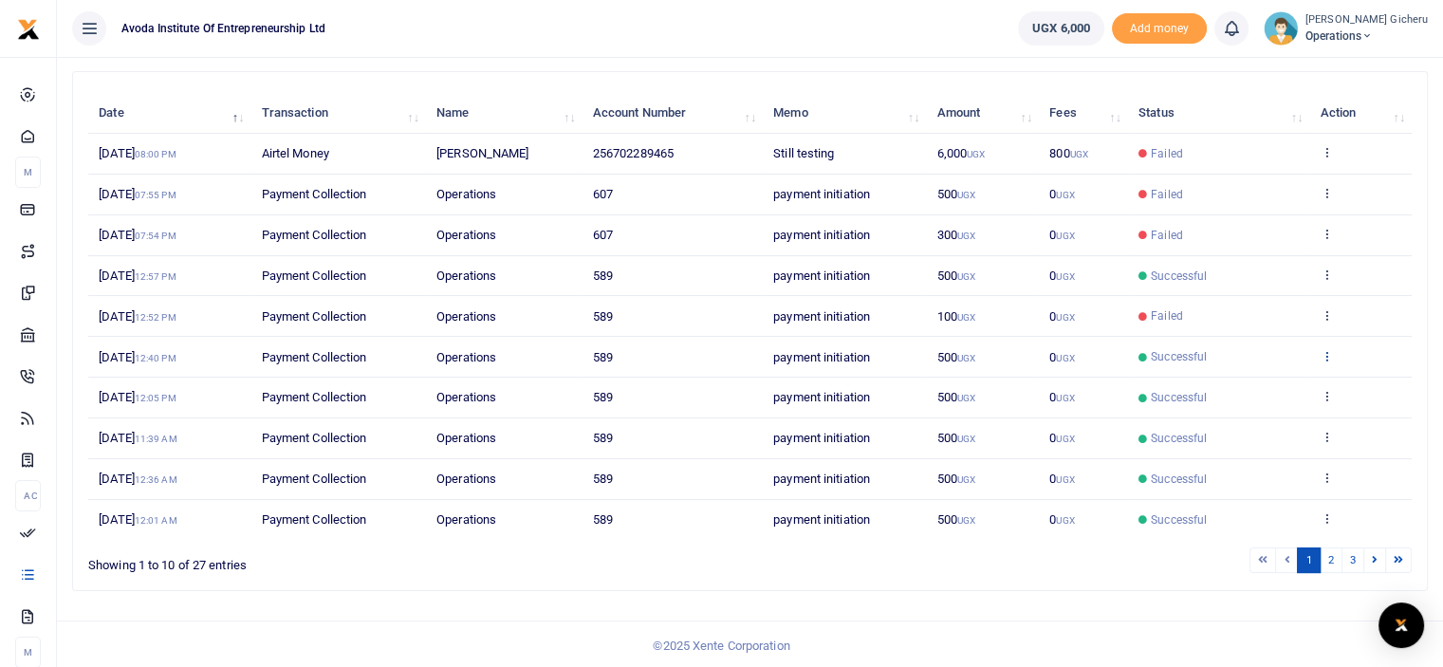
click at [1327, 356] on icon at bounding box center [1326, 355] width 12 height 13
click at [1265, 382] on link "View details" at bounding box center [1257, 386] width 150 height 27
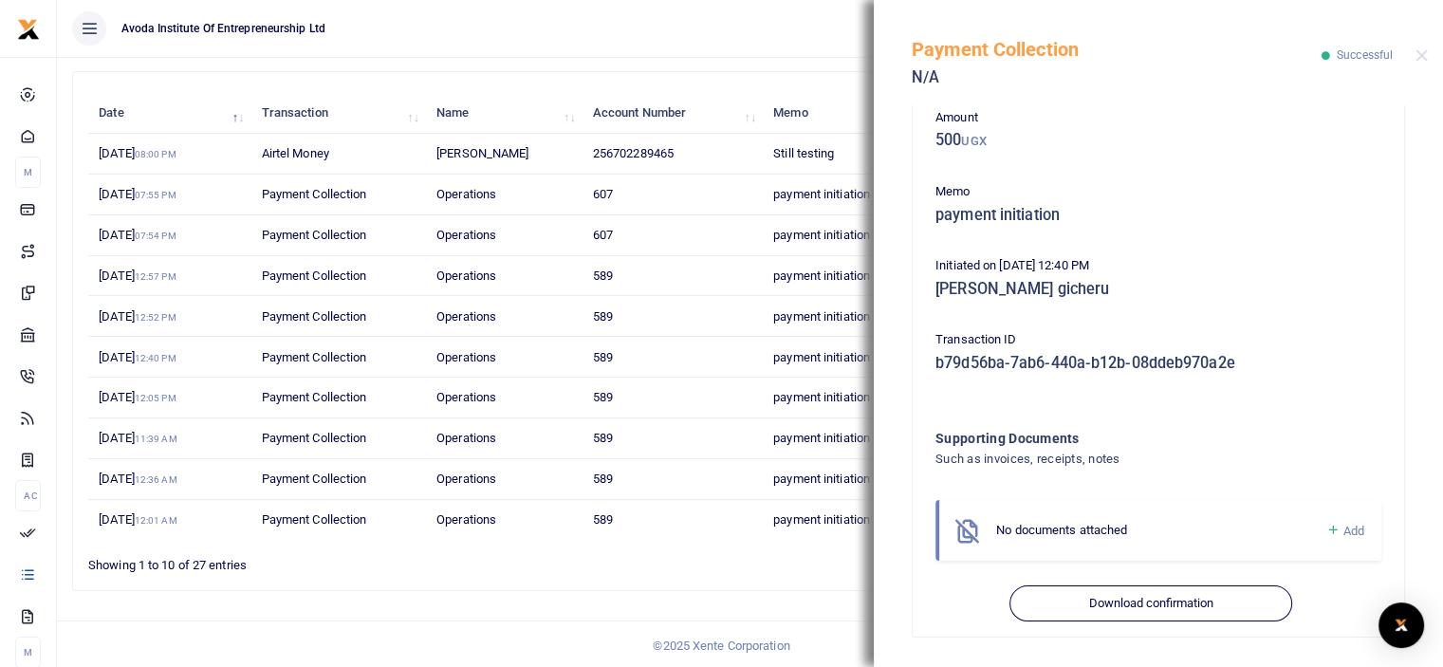
scroll to position [0, 0]
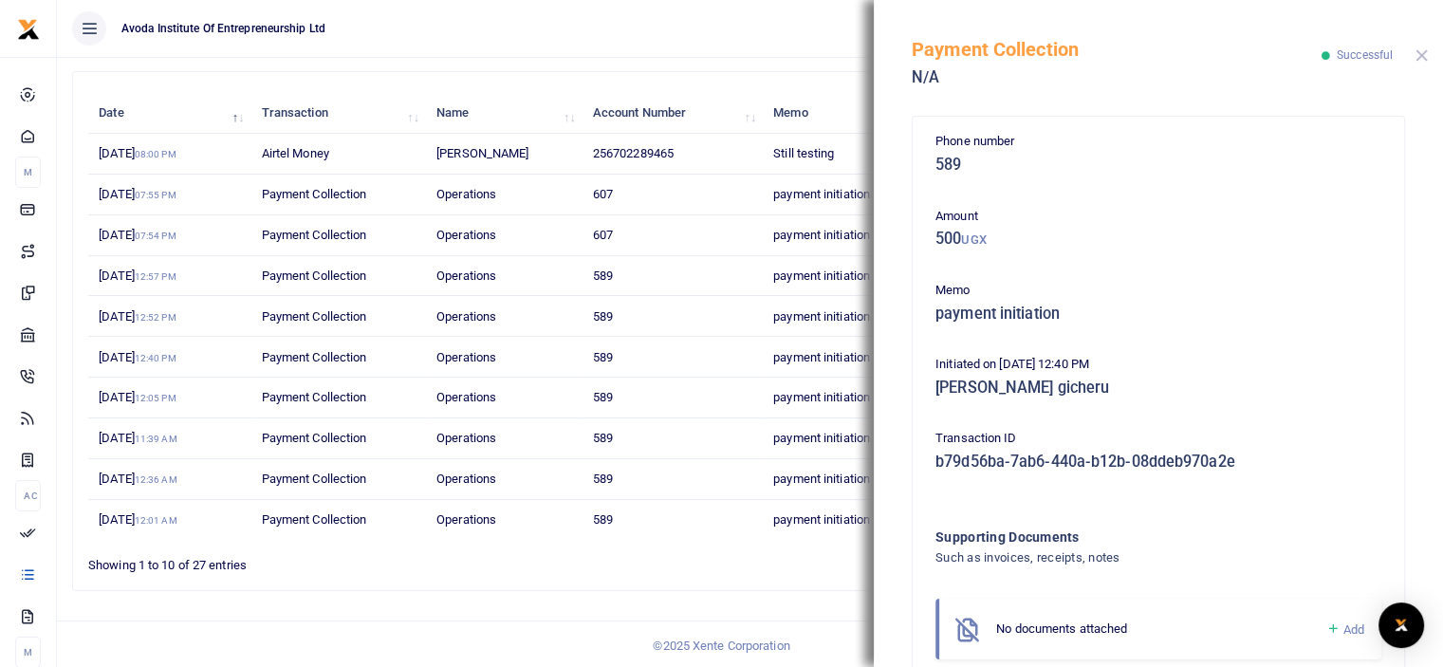
click at [1419, 56] on button "Close" at bounding box center [1421, 55] width 12 height 12
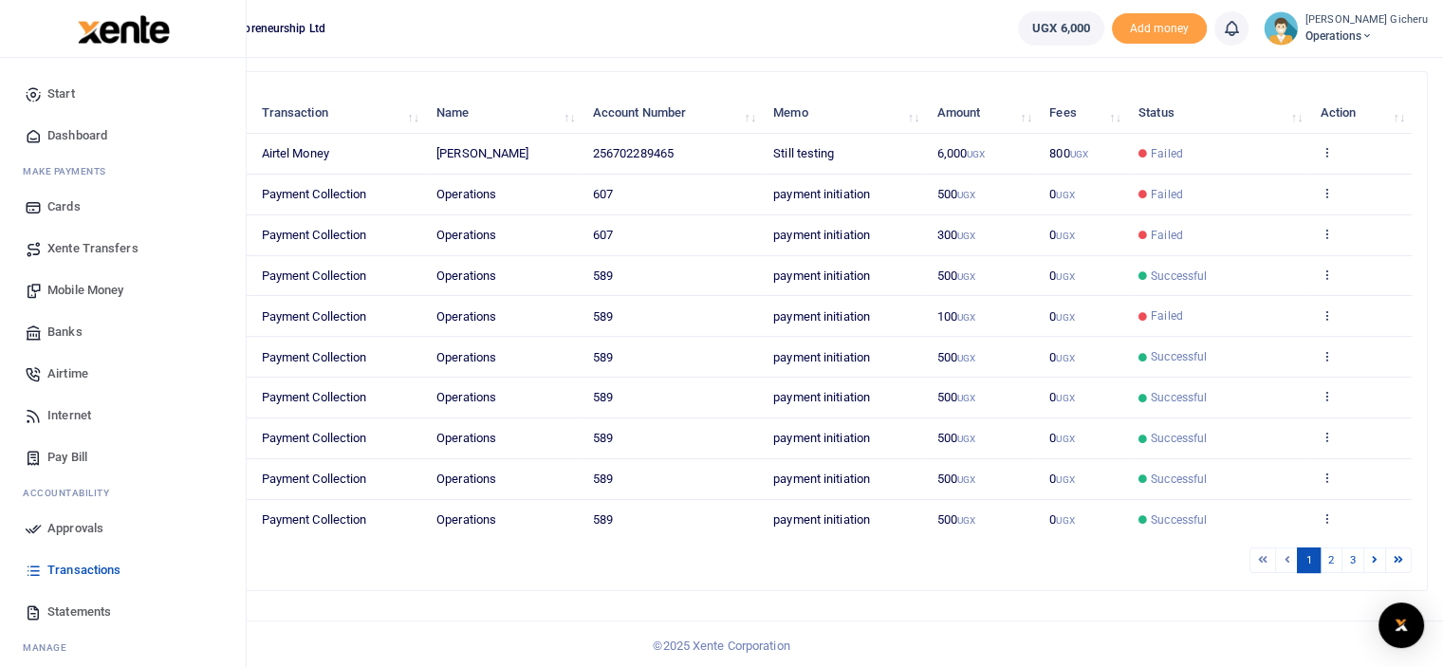
click at [72, 133] on span "Dashboard" at bounding box center [77, 135] width 60 height 19
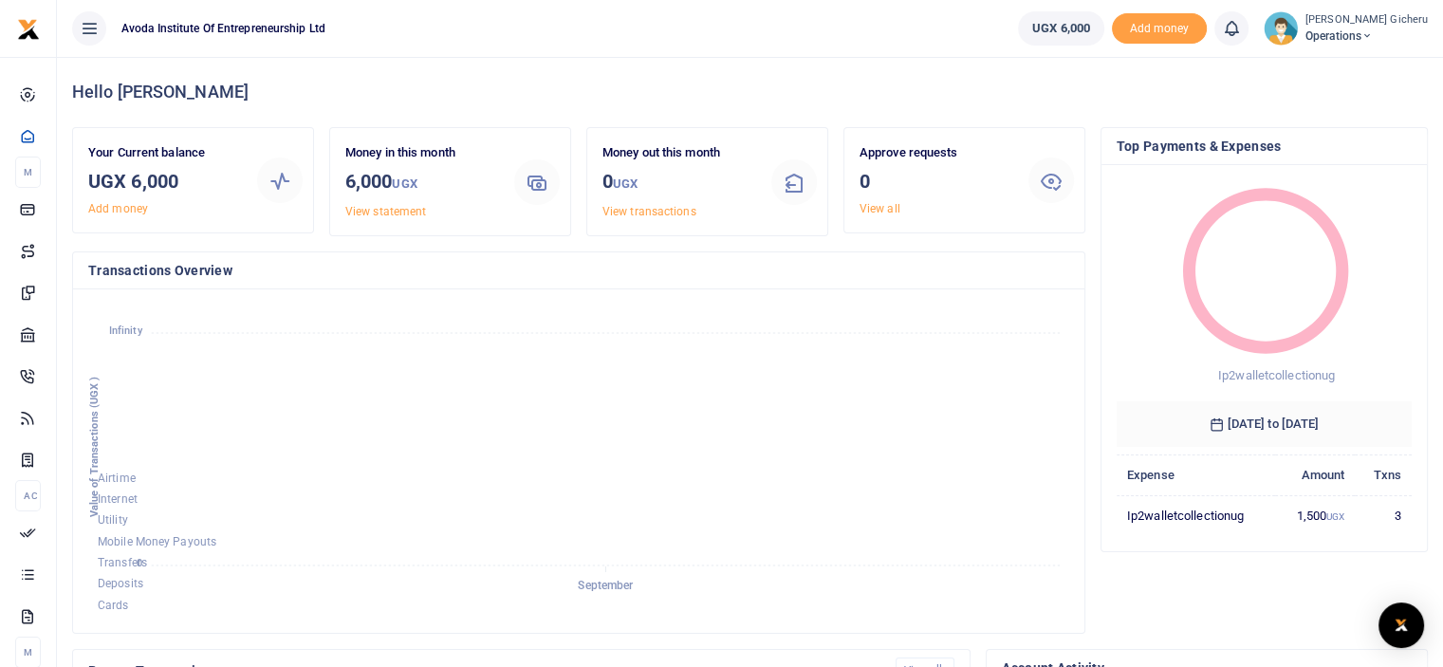
scroll to position [15, 15]
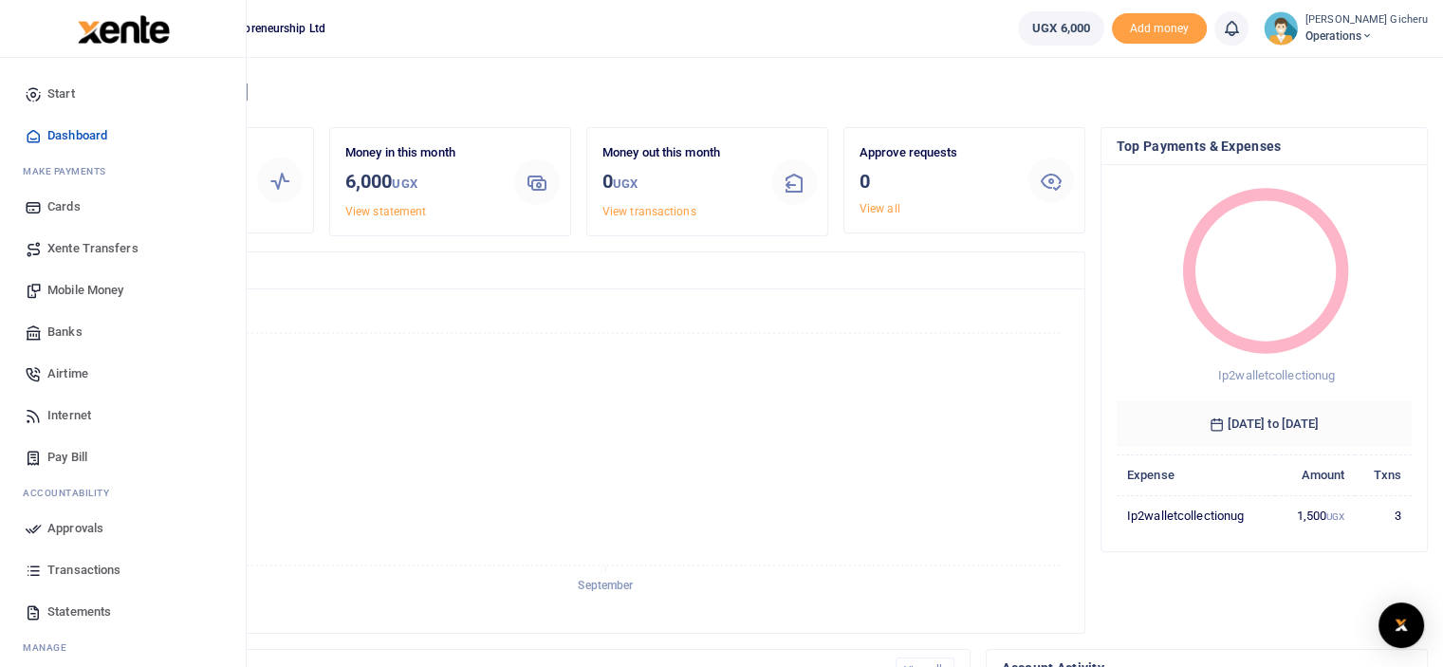
click at [72, 287] on span "Mobile Money" at bounding box center [85, 290] width 76 height 19
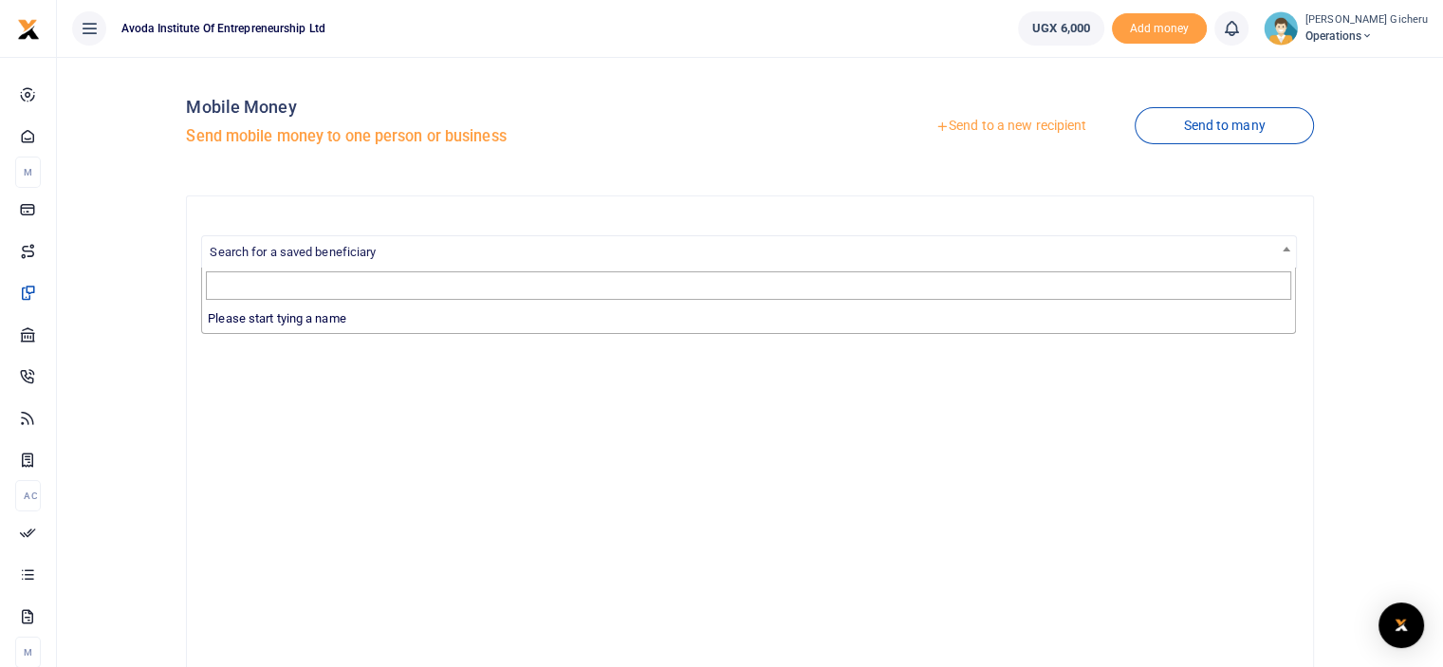
click at [398, 252] on span "Search for a saved beneficiary" at bounding box center [748, 250] width 1093 height 29
click at [973, 120] on link "Send to a new recipient" at bounding box center [1011, 126] width 248 height 34
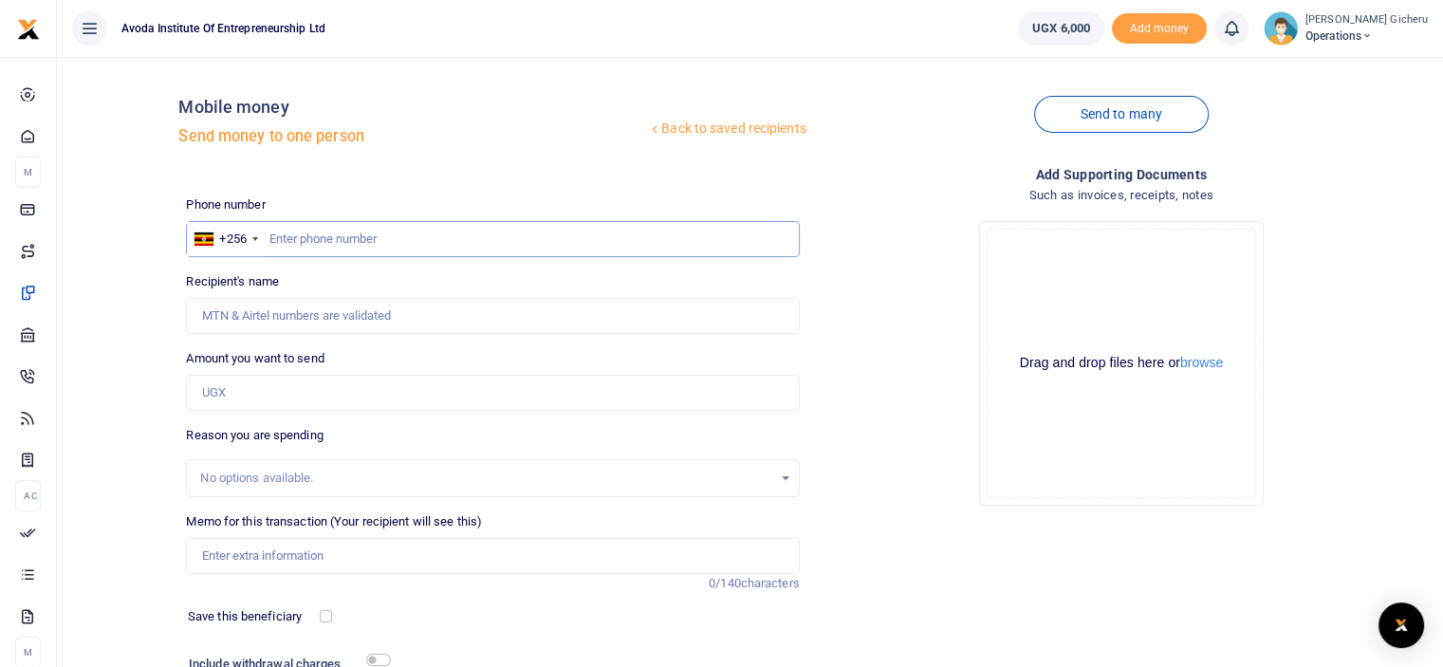
click at [336, 243] on input "text" at bounding box center [492, 239] width 613 height 36
type input "702289465"
type input "Timothy Kavuma"
click at [250, 384] on input "Amount you want to send" at bounding box center [492, 393] width 613 height 36
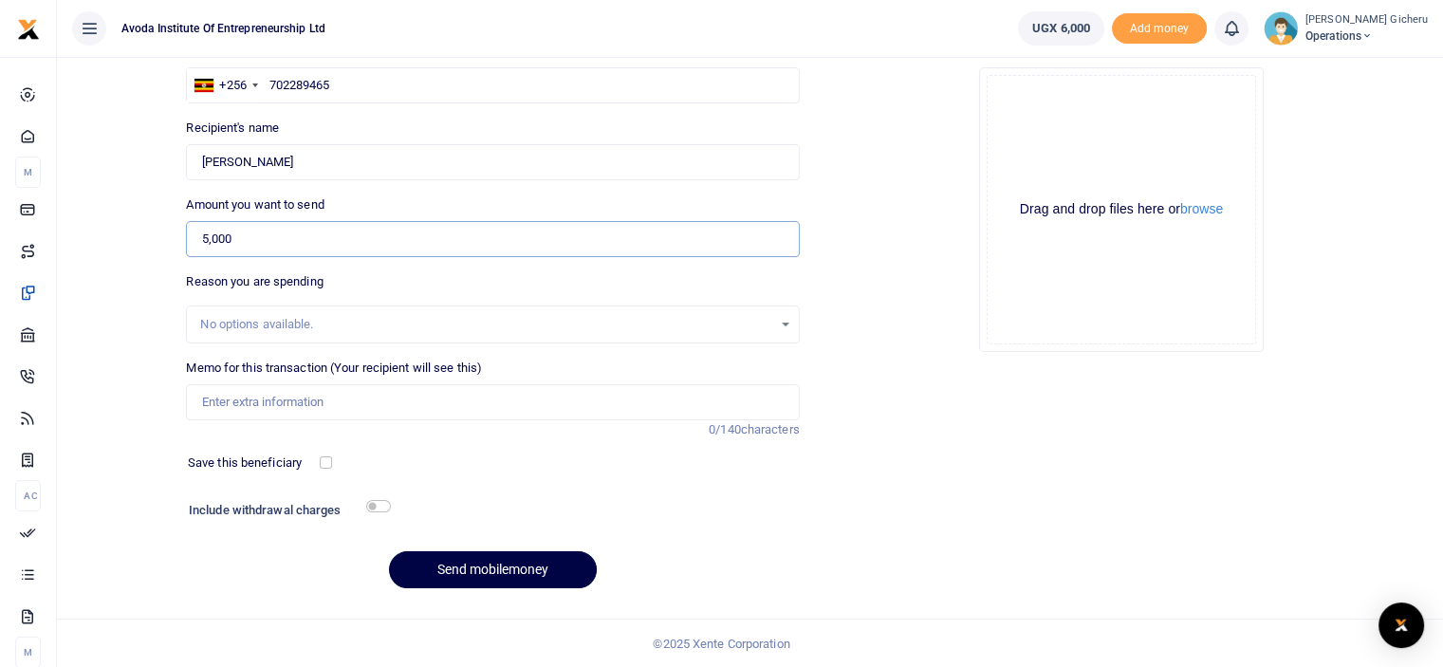
click at [215, 234] on input "5,000" at bounding box center [492, 239] width 613 height 36
type input "5,500"
click at [471, 573] on button "Send mobilemoney" at bounding box center [493, 569] width 208 height 37
click at [342, 401] on input "Memo for this transaction (Your recipient will see this)" at bounding box center [492, 402] width 613 height 36
type input "T"
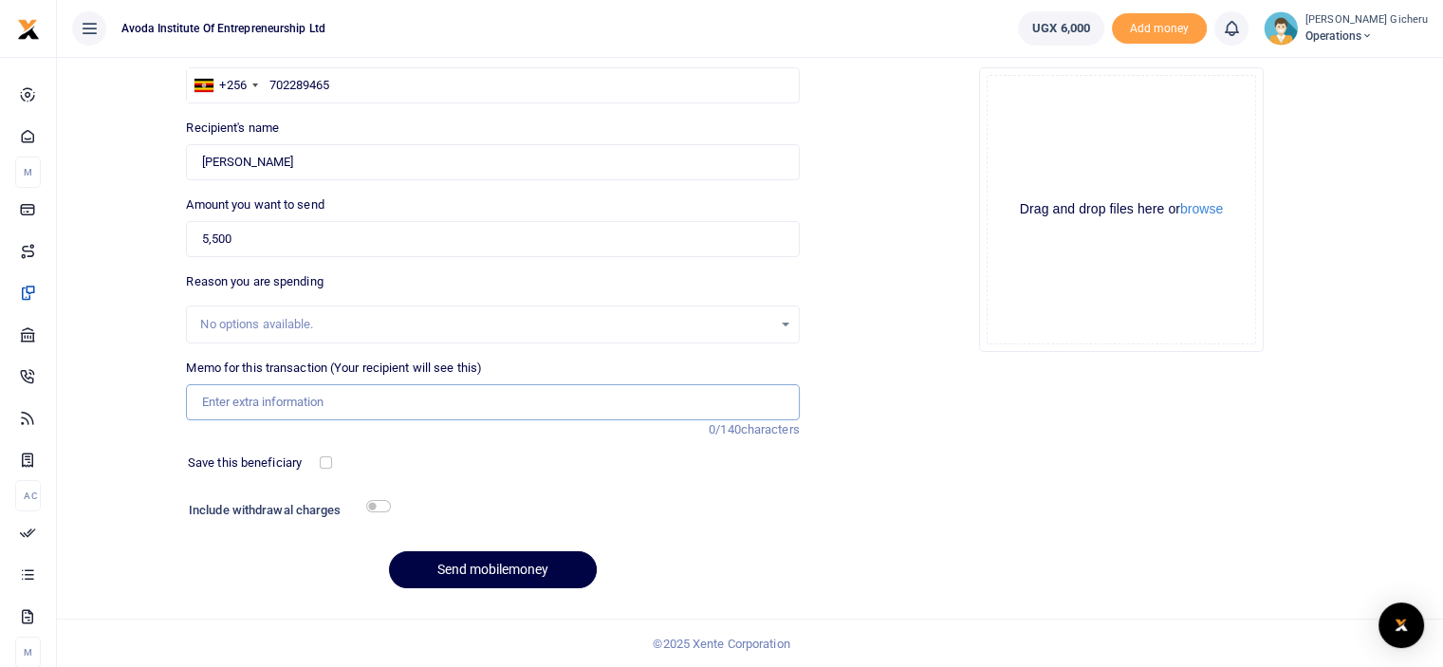
click at [342, 406] on input "Memo for this transaction (Your recipient will see this)" at bounding box center [492, 402] width 613 height 36
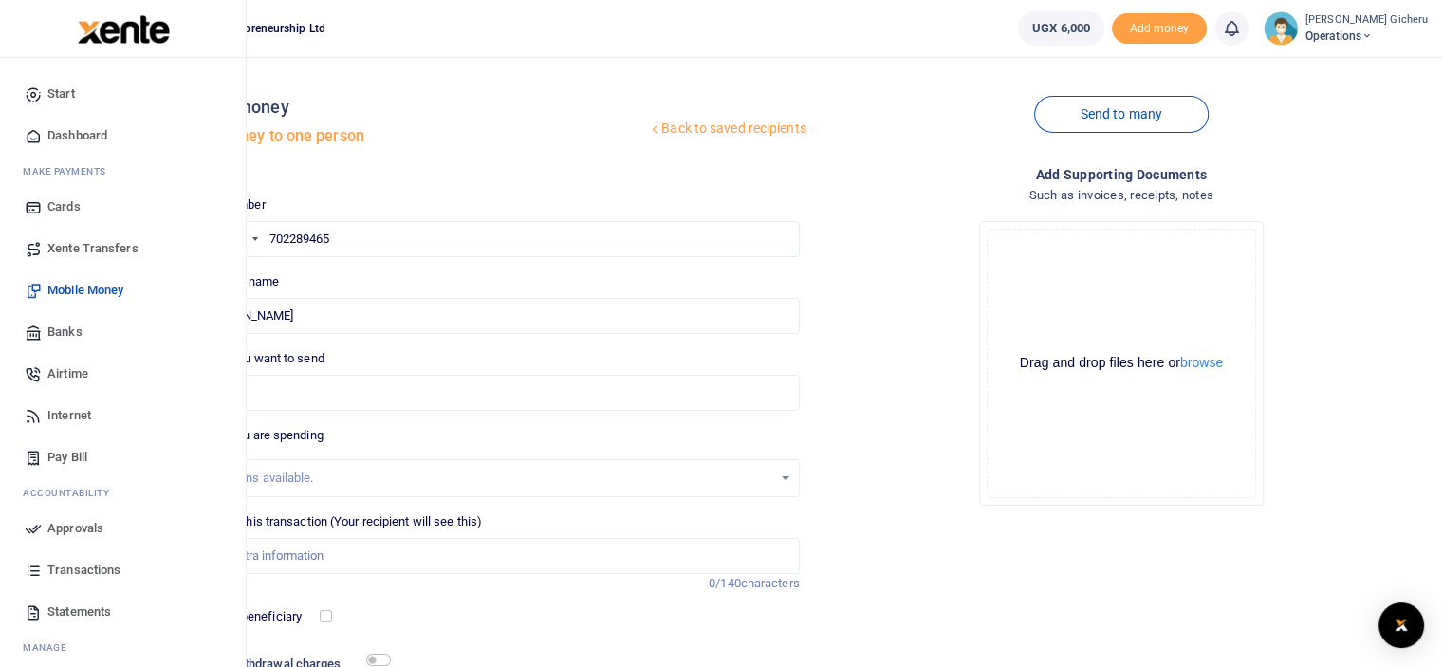
click at [73, 242] on span "Xente Transfers" at bounding box center [92, 248] width 91 height 19
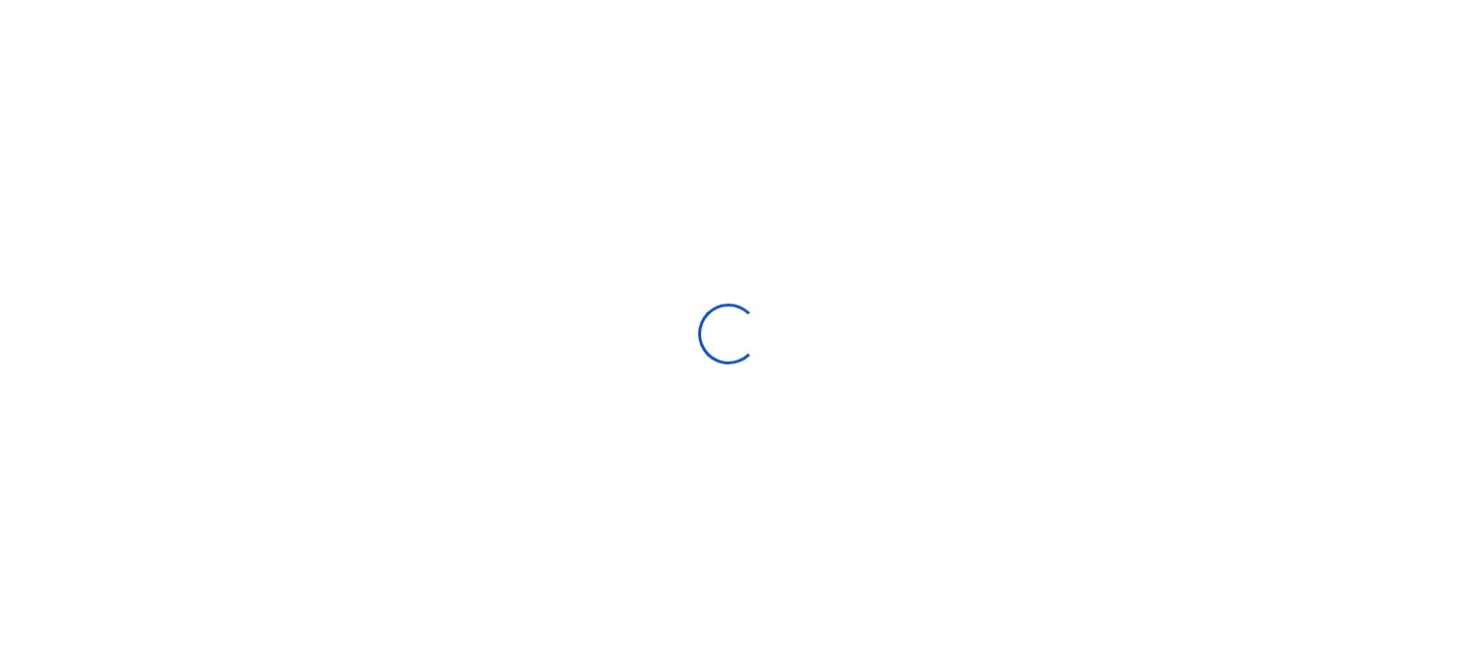
select select "Loading categories"
select select
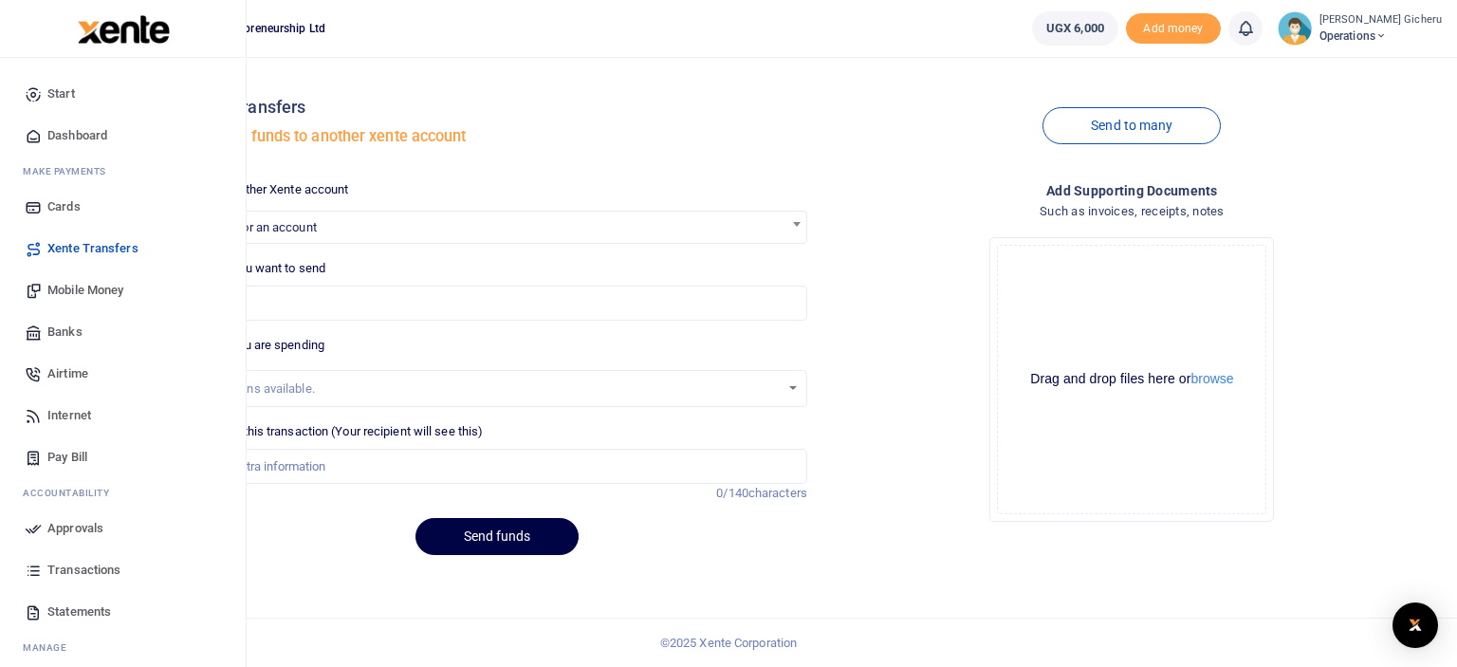
click at [76, 569] on span "Transactions" at bounding box center [83, 570] width 73 height 19
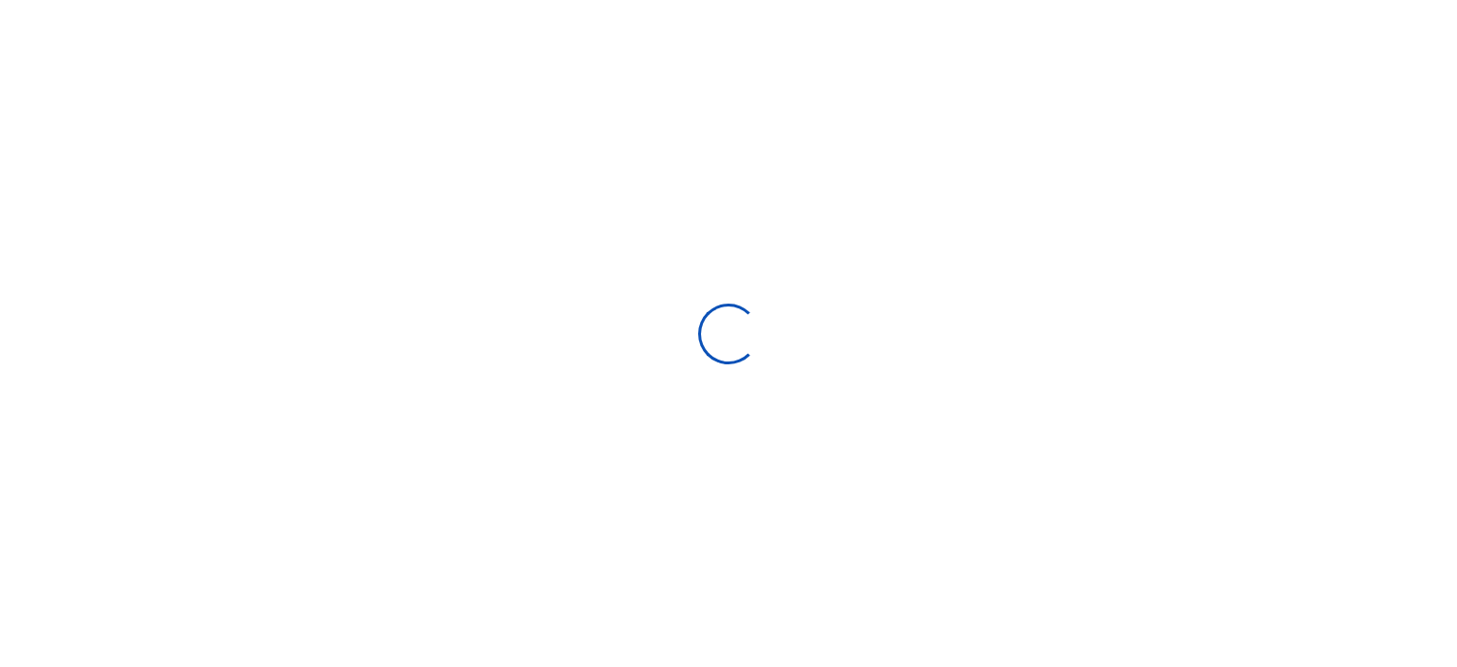
select select
type input "08/06/2025 - 09/04/2025"
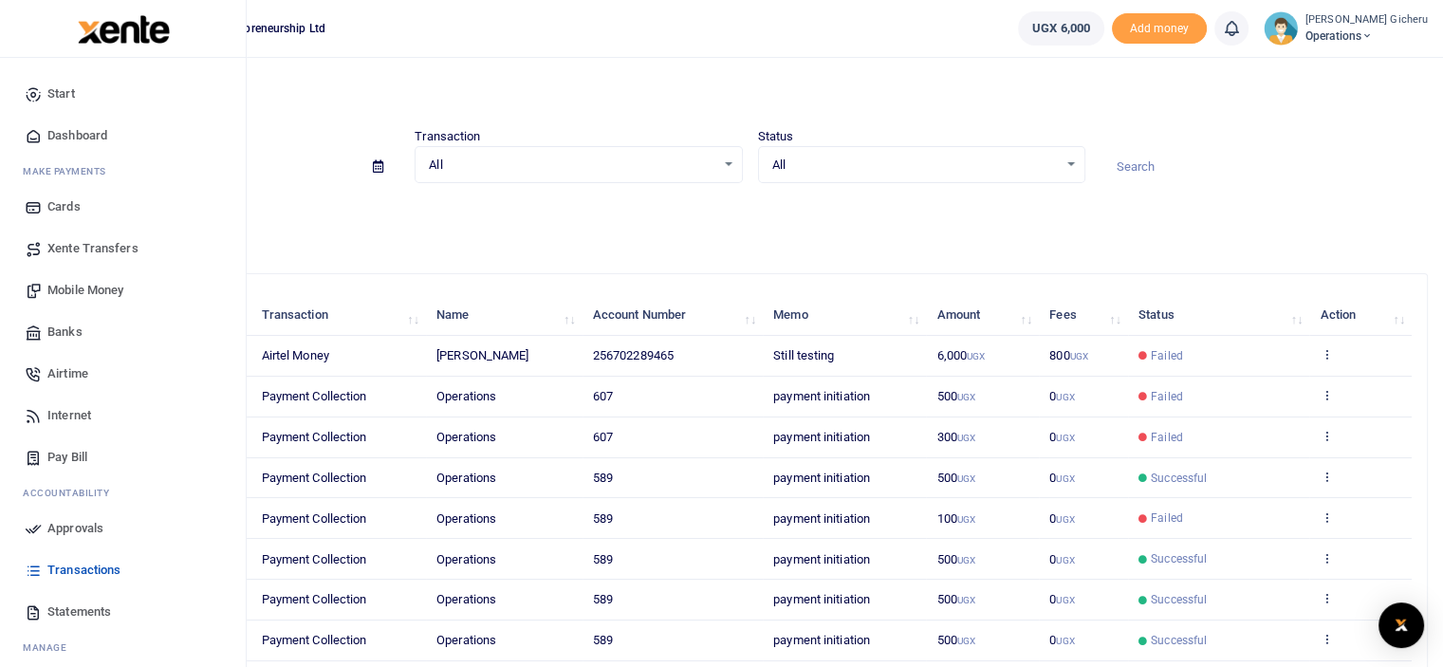
click at [80, 292] on span "Mobile Money" at bounding box center [85, 290] width 76 height 19
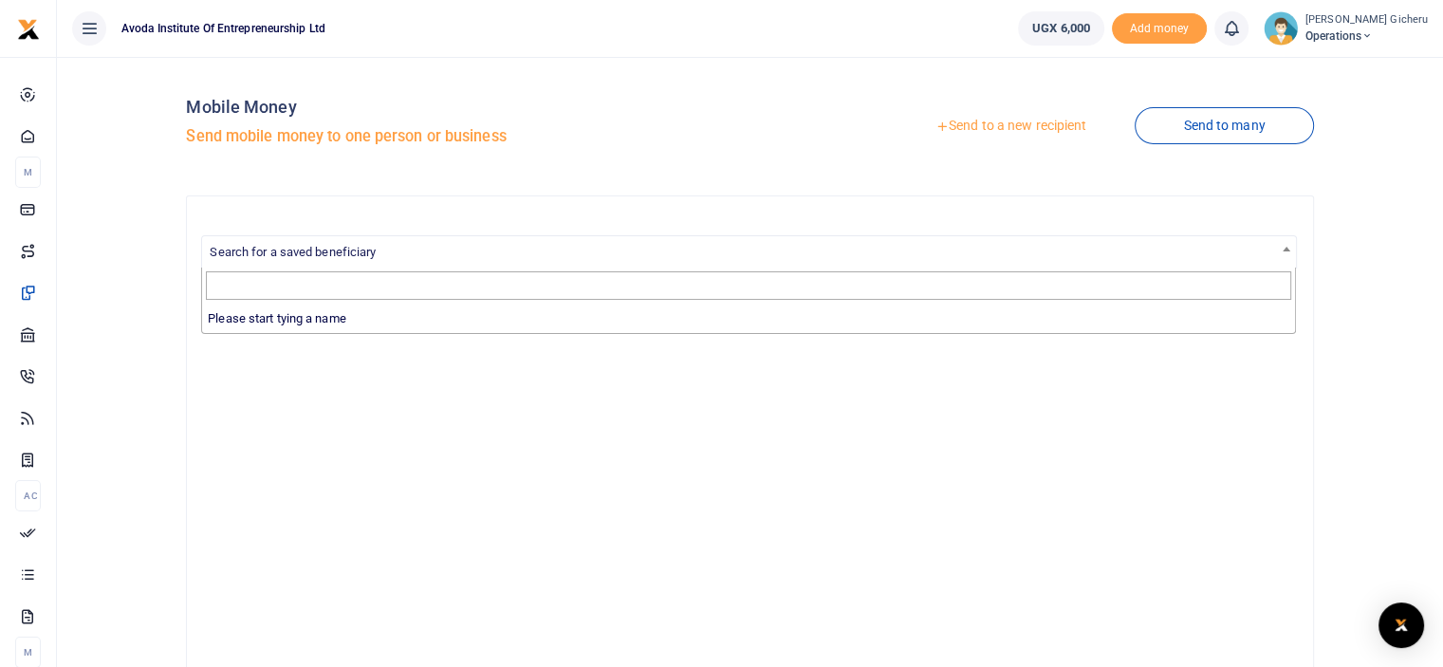
click at [400, 242] on span "Search for a saved beneficiary" at bounding box center [748, 250] width 1093 height 29
click at [997, 126] on link "Send to a new recipient" at bounding box center [1011, 126] width 248 height 34
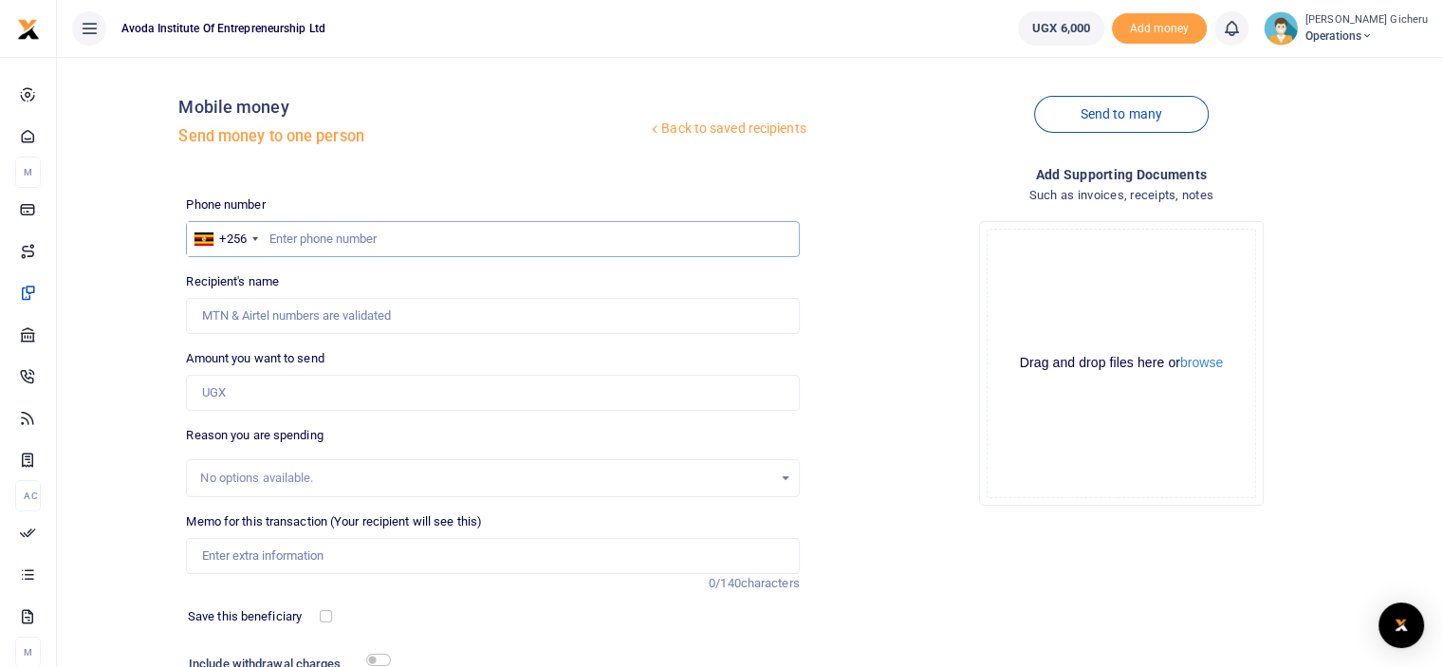
click at [365, 237] on input "text" at bounding box center [492, 239] width 613 height 36
type input "702289465"
click at [272, 387] on input "Amount you want to send" at bounding box center [492, 393] width 613 height 36
type input "Timothy Kavuma"
type input "5,200"
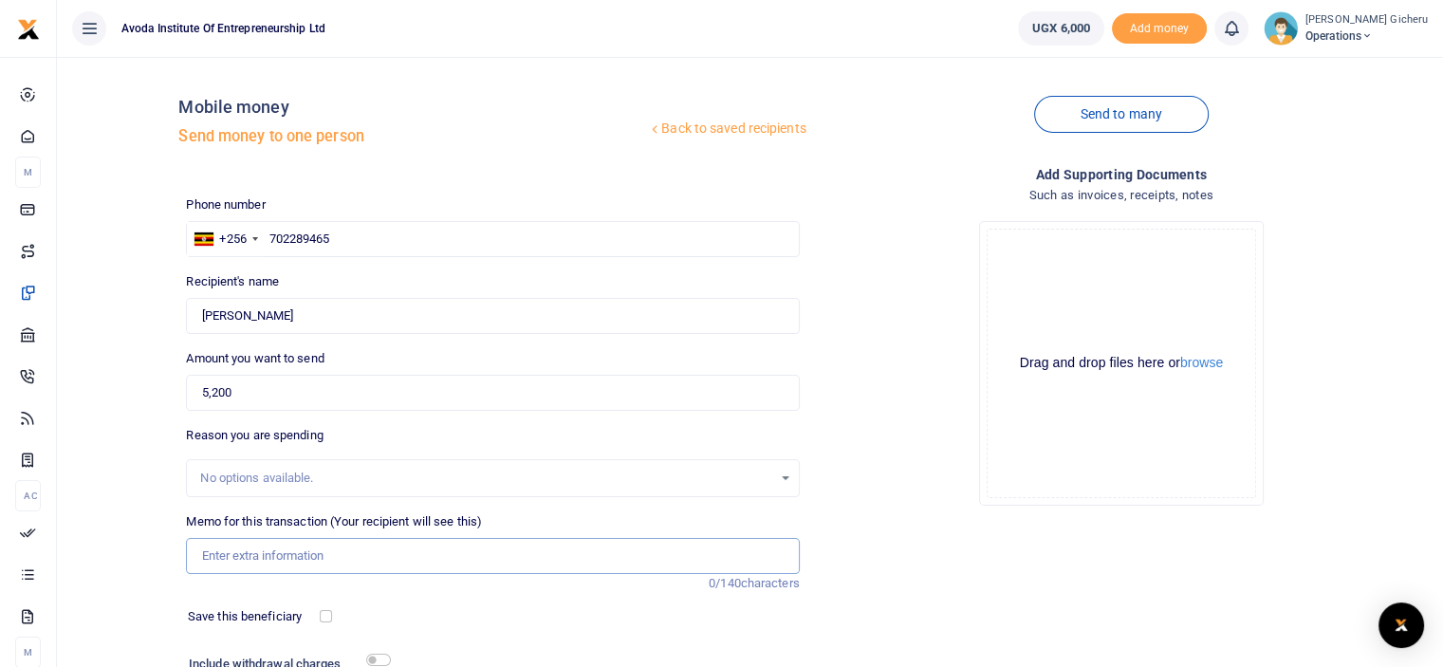
click at [314, 561] on input "Memo for this transaction (Your recipient will see this)" at bounding box center [492, 556] width 613 height 36
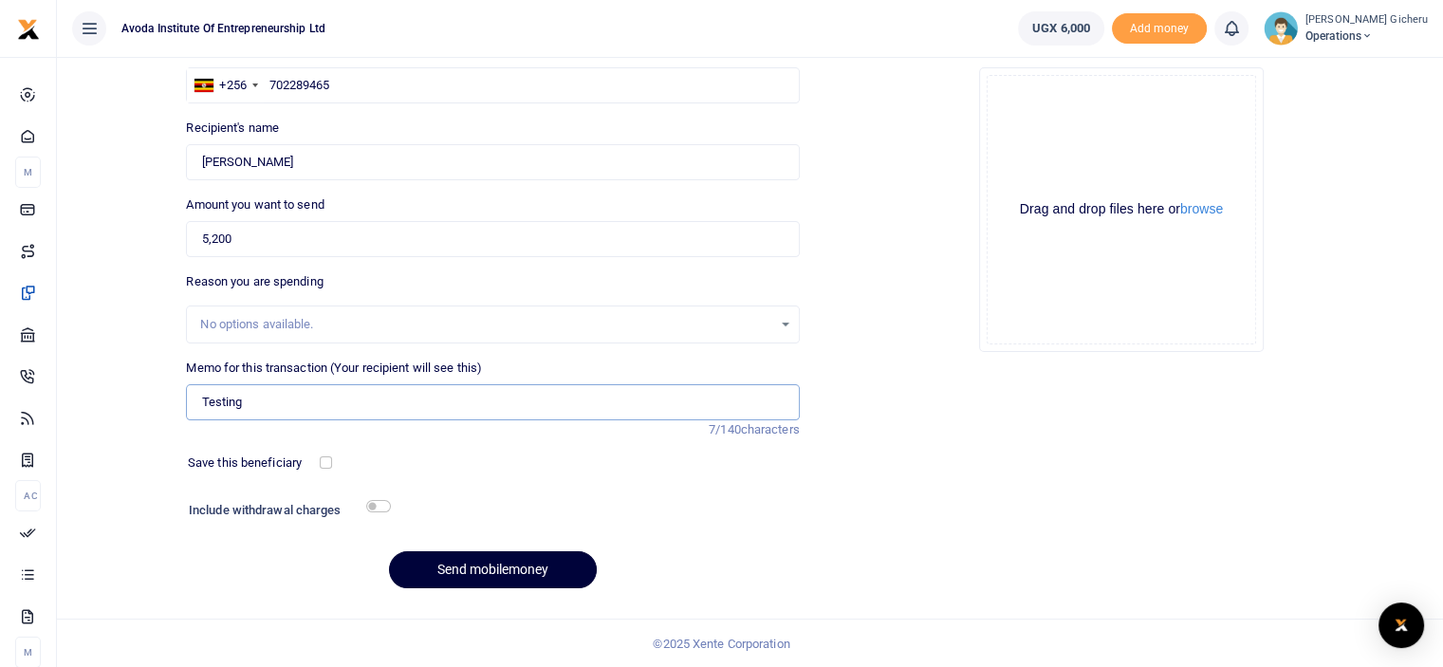
type input "Testing"
click at [494, 568] on button "Send mobilemoney" at bounding box center [493, 569] width 208 height 37
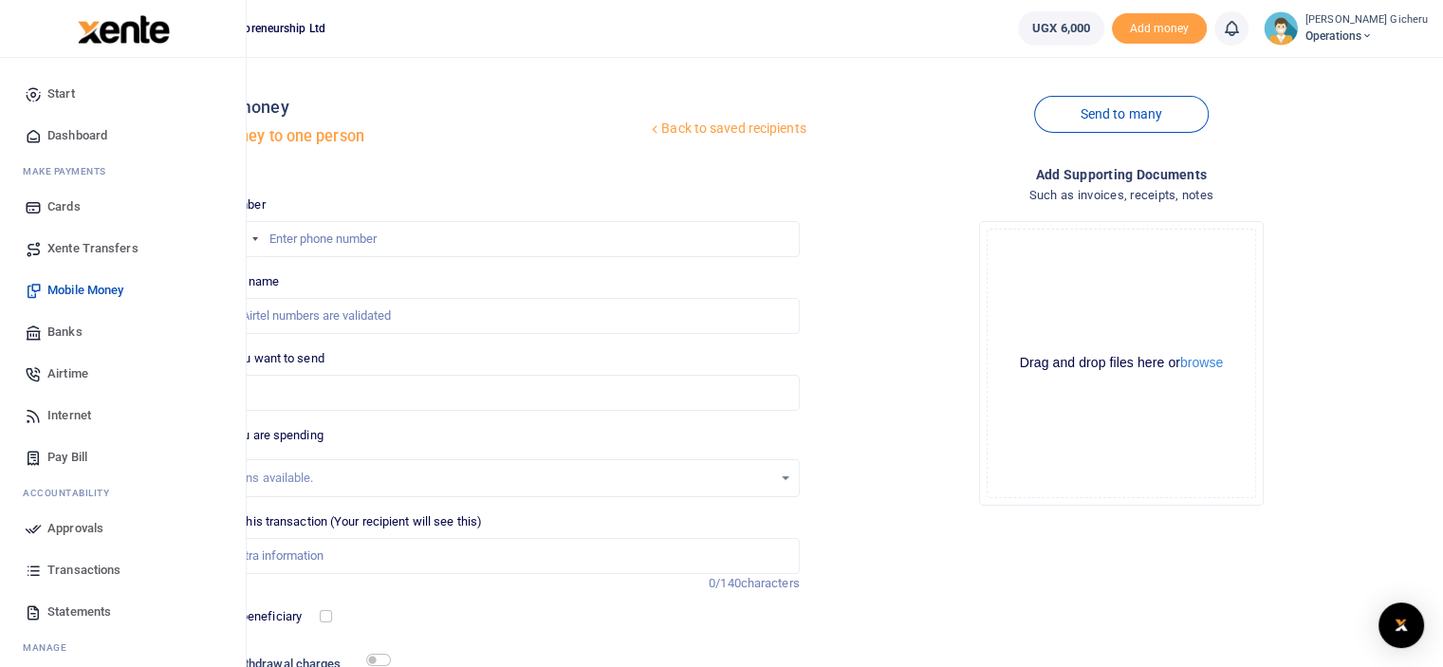
click at [73, 528] on span "Approvals" at bounding box center [75, 528] width 56 height 19
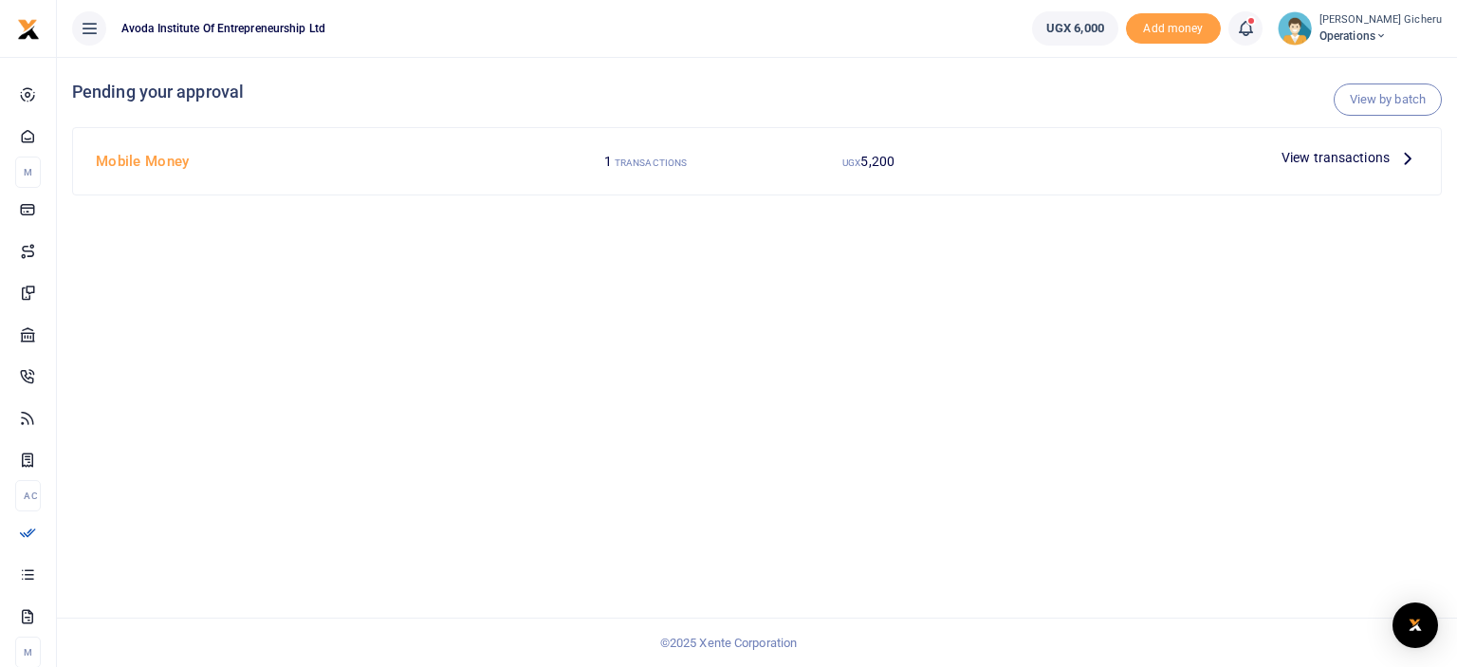
click at [1367, 160] on span "View transactions" at bounding box center [1336, 157] width 108 height 21
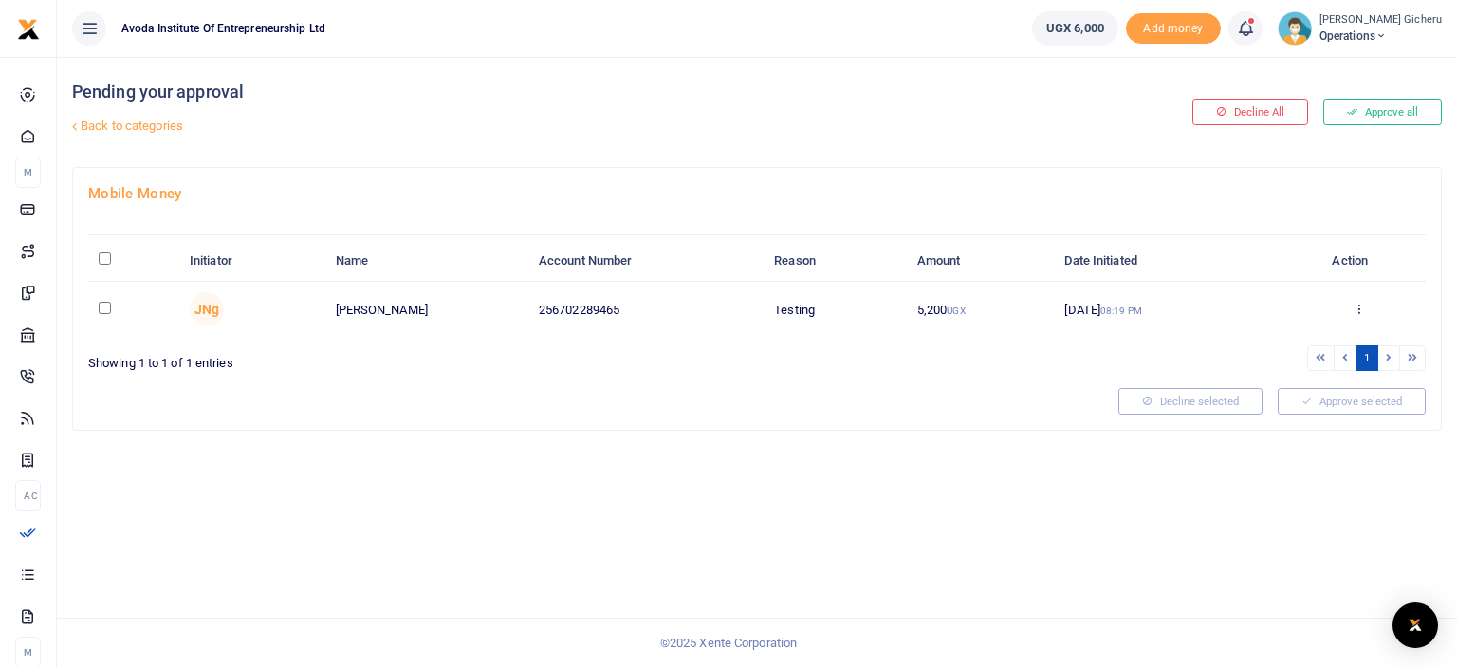
click at [102, 311] on input "checkbox" at bounding box center [105, 308] width 12 height 12
checkbox input "true"
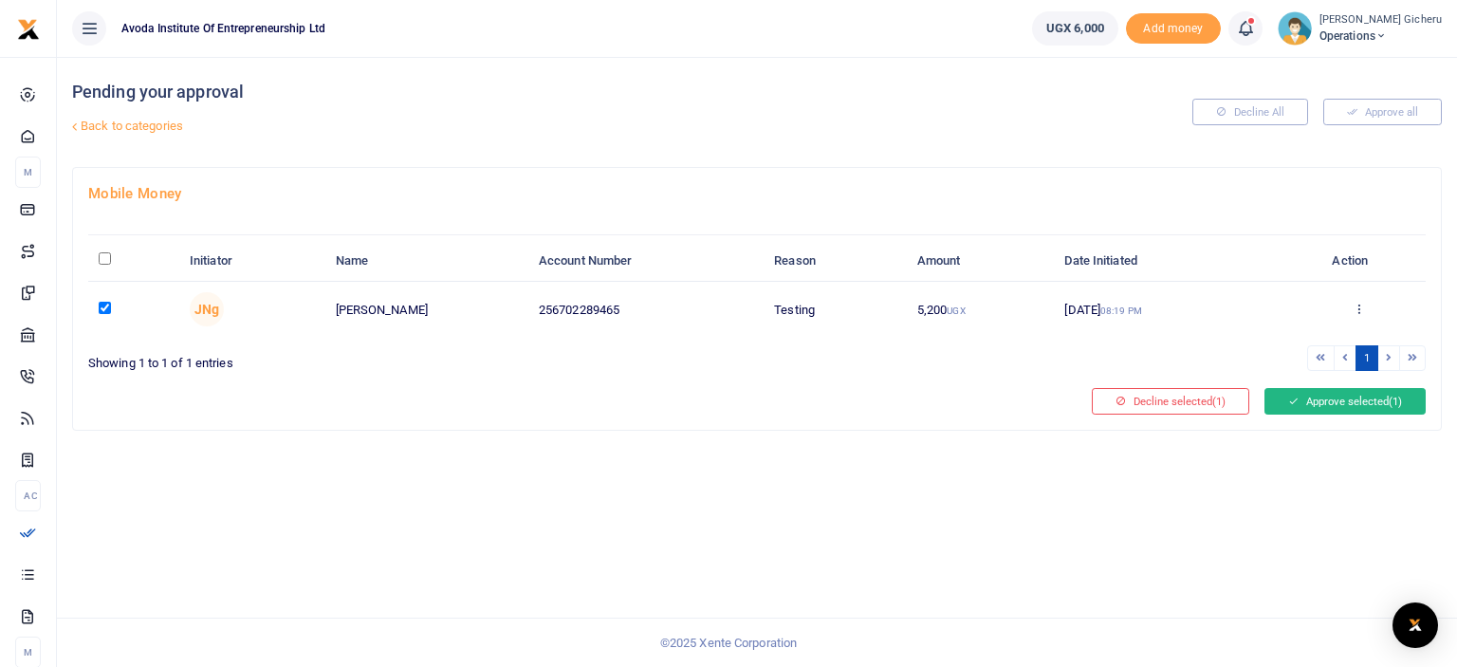
click at [1303, 397] on button "Approve selected (1)" at bounding box center [1345, 401] width 161 height 27
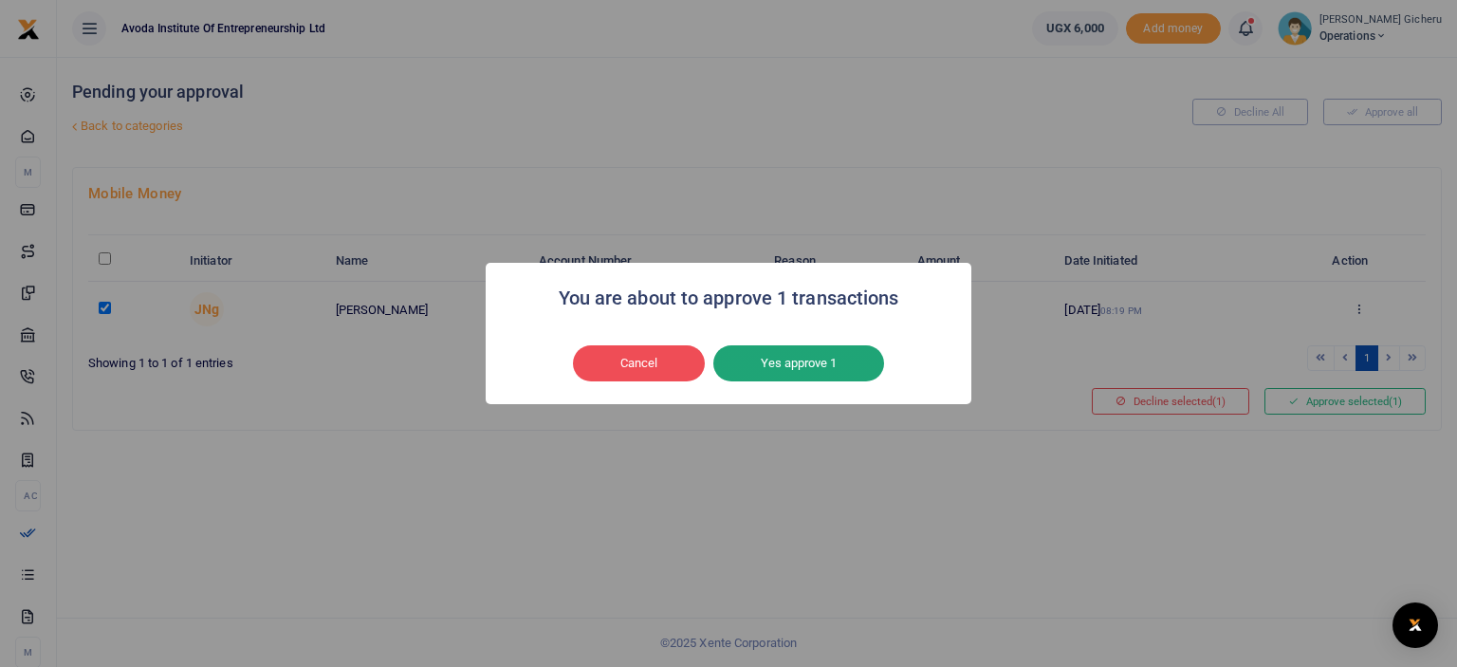
click at [822, 360] on button "Yes approve 1" at bounding box center [798, 363] width 171 height 36
